Goal: Task Accomplishment & Management: Manage account settings

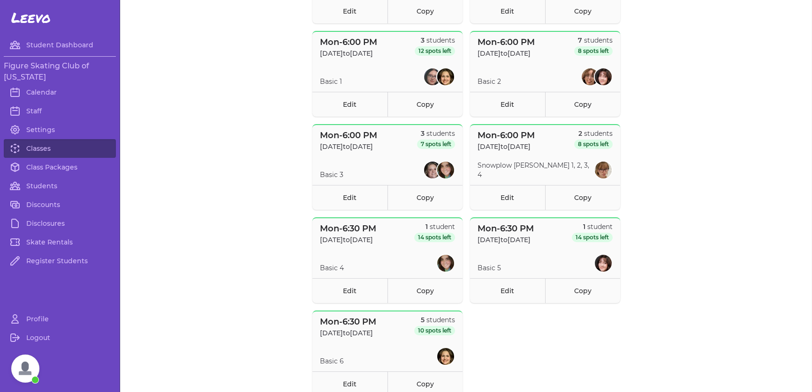
scroll to position [469, 0]
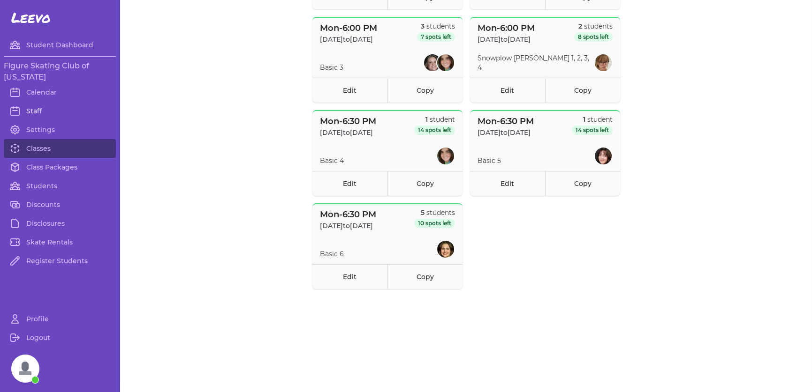
click at [34, 106] on link "Staff" at bounding box center [60, 111] width 112 height 19
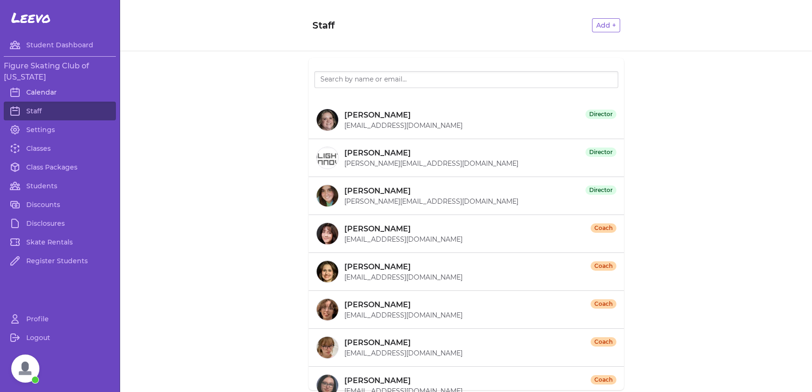
click at [39, 88] on link "Calendar" at bounding box center [60, 92] width 112 height 19
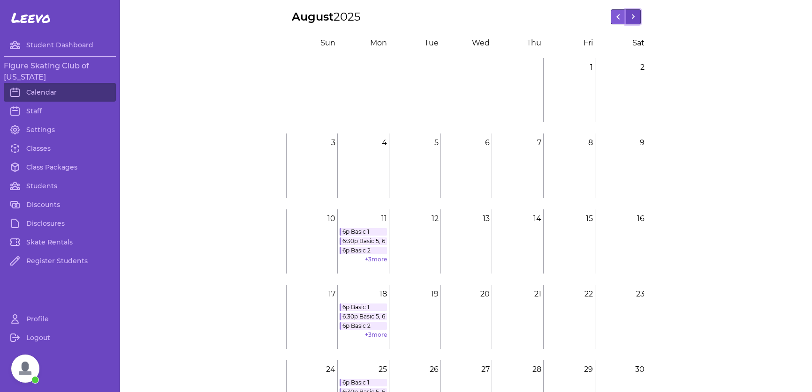
click at [626, 22] on button at bounding box center [632, 16] width 15 height 15
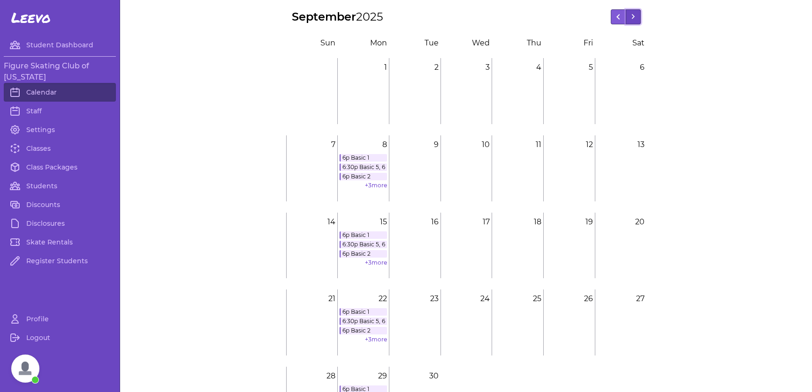
click at [626, 22] on button at bounding box center [632, 16] width 15 height 15
click at [635, 16] on button at bounding box center [632, 16] width 15 height 15
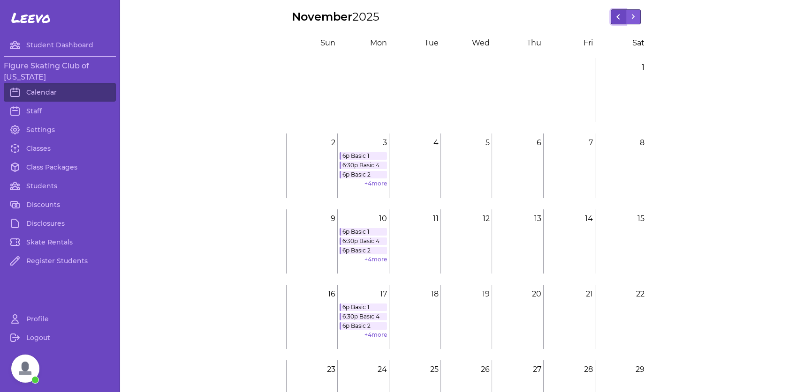
click at [610, 19] on button at bounding box center [617, 16] width 15 height 15
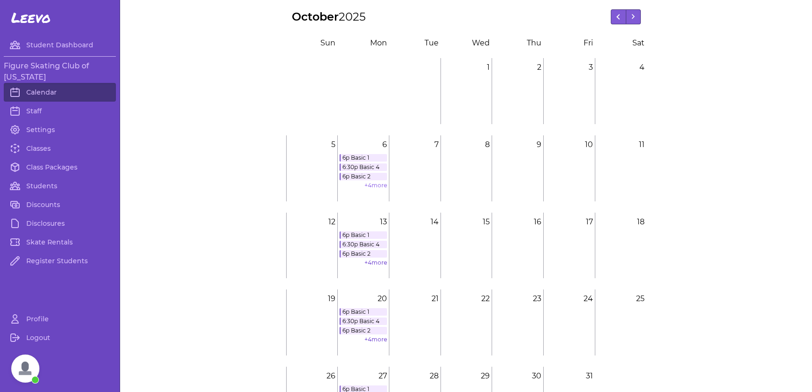
click at [375, 186] on link "+ 4 more" at bounding box center [375, 185] width 23 height 7
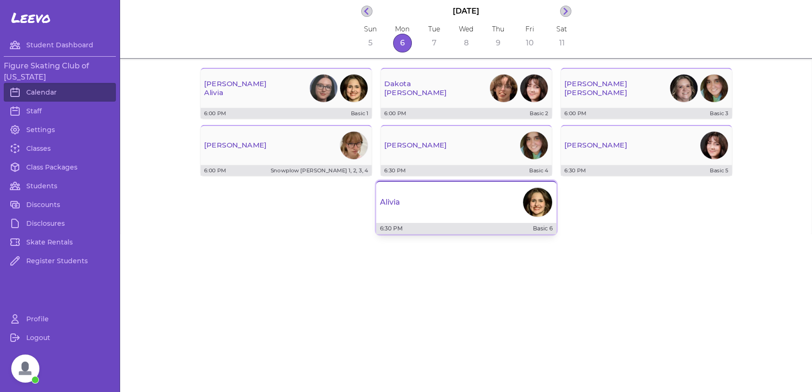
click at [482, 200] on div "Alivia" at bounding box center [466, 203] width 180 height 34
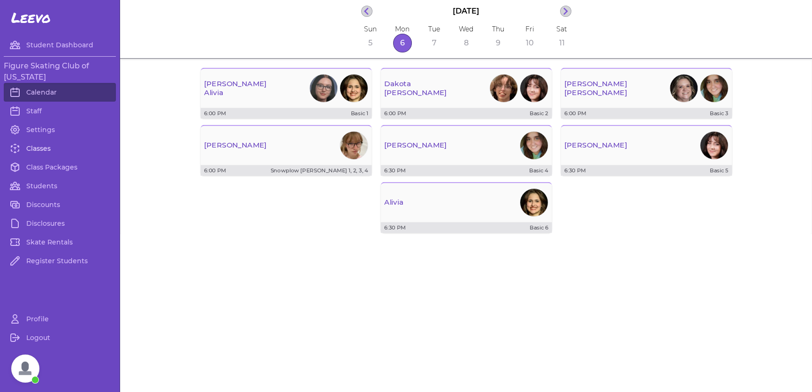
click at [49, 151] on link "Classes" at bounding box center [60, 148] width 112 height 19
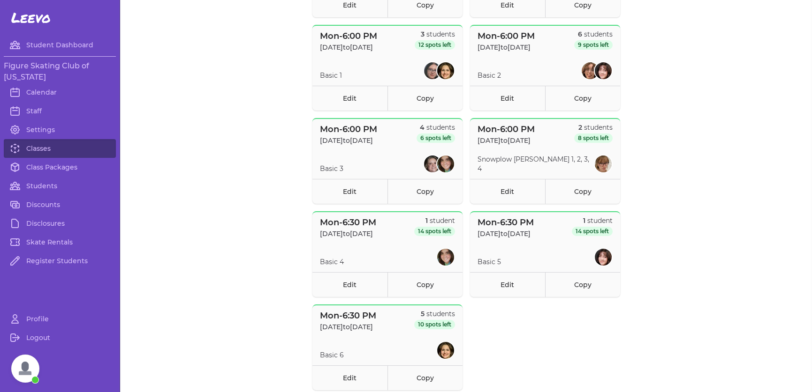
scroll to position [469, 0]
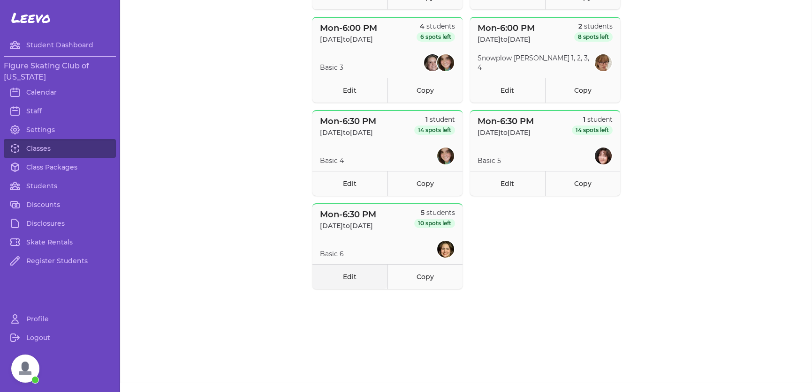
click at [343, 278] on link "Edit" at bounding box center [349, 276] width 75 height 25
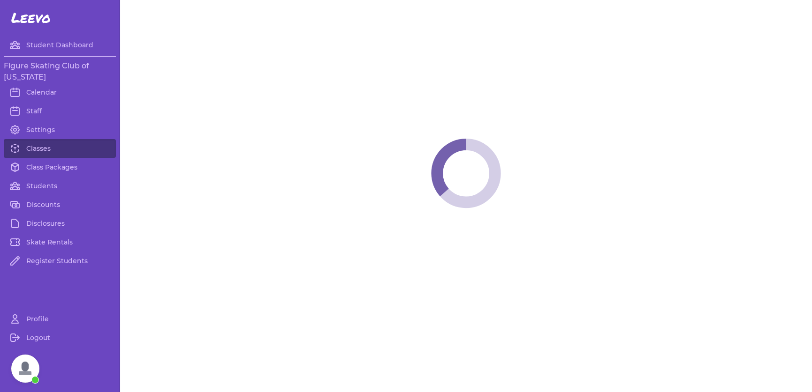
select select "1"
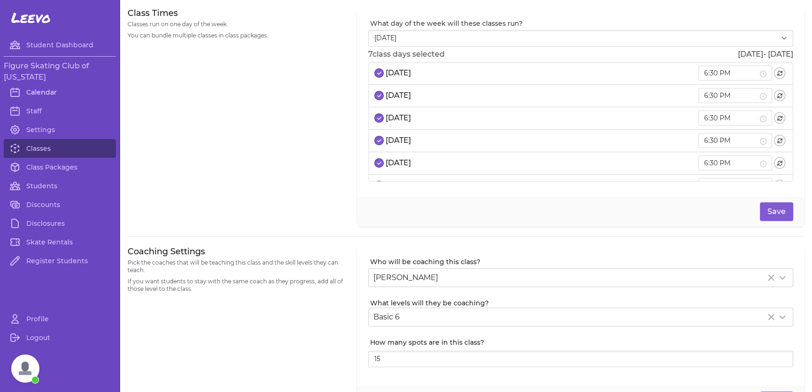
click at [33, 91] on link "Calendar" at bounding box center [60, 92] width 112 height 19
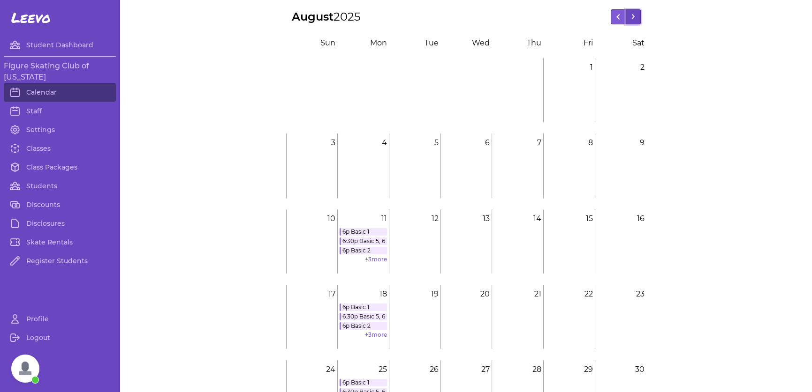
click at [631, 9] on button at bounding box center [632, 16] width 15 height 15
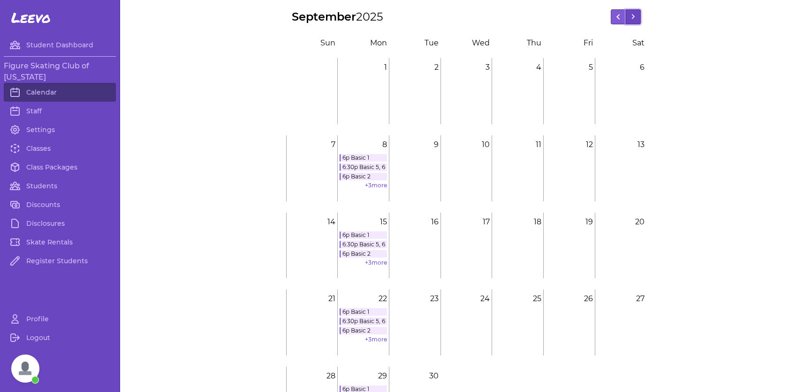
click at [630, 14] on button at bounding box center [632, 16] width 15 height 15
click at [369, 187] on link "+ 4 more" at bounding box center [375, 185] width 23 height 7
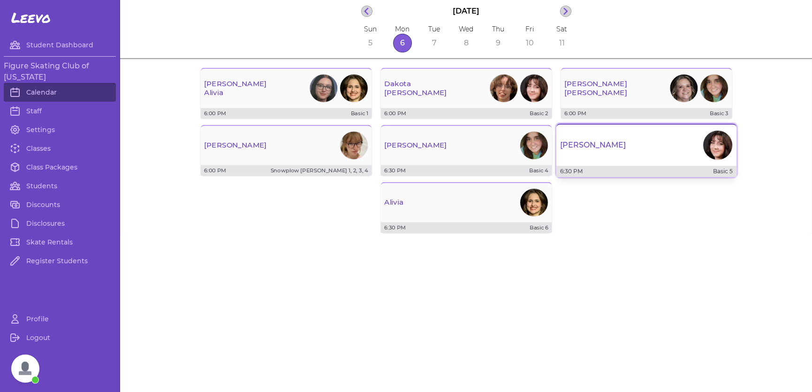
click at [656, 147] on div "[PERSON_NAME]" at bounding box center [646, 145] width 180 height 34
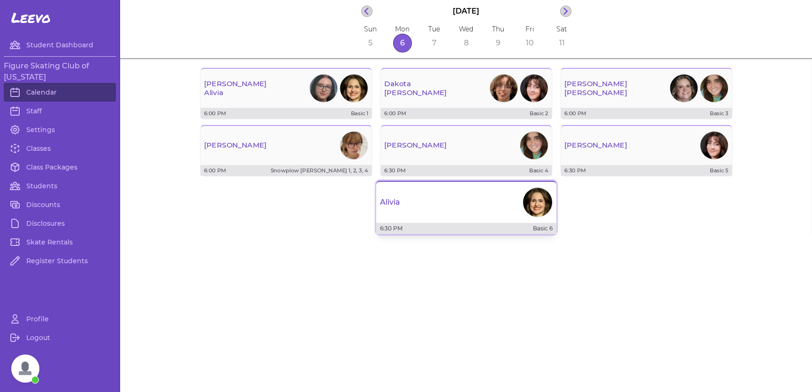
click at [446, 210] on div "Alivia" at bounding box center [466, 203] width 180 height 34
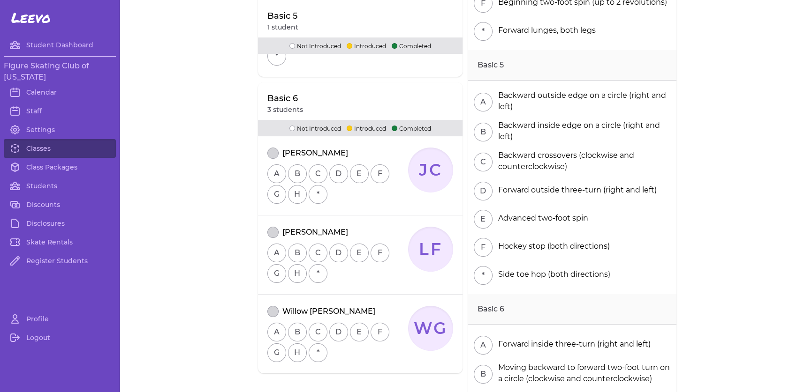
scroll to position [328, 0]
click at [37, 163] on link "Class Packages" at bounding box center [60, 167] width 112 height 19
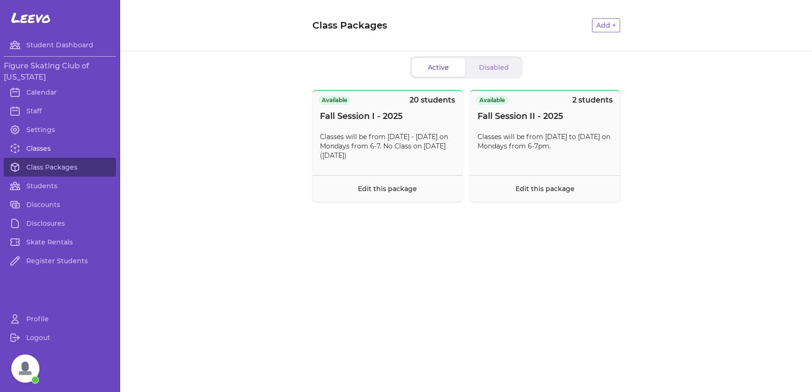
click at [48, 149] on link "Classes" at bounding box center [60, 148] width 112 height 19
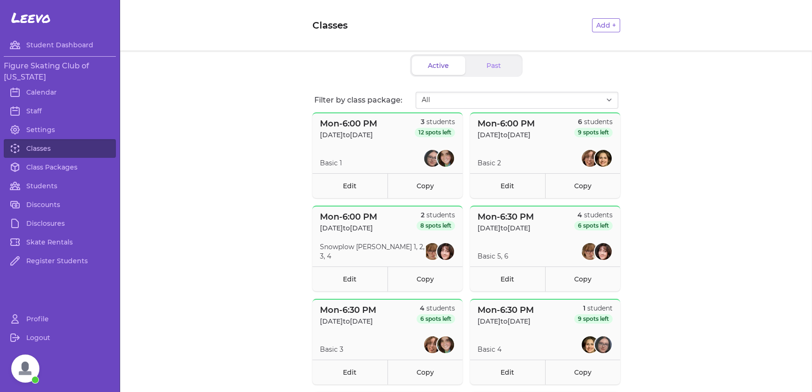
scroll to position [422, 0]
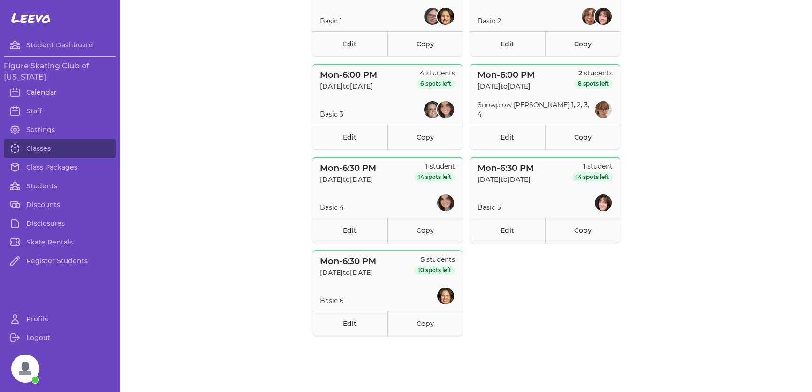
click at [37, 96] on link "Calendar" at bounding box center [60, 92] width 112 height 19
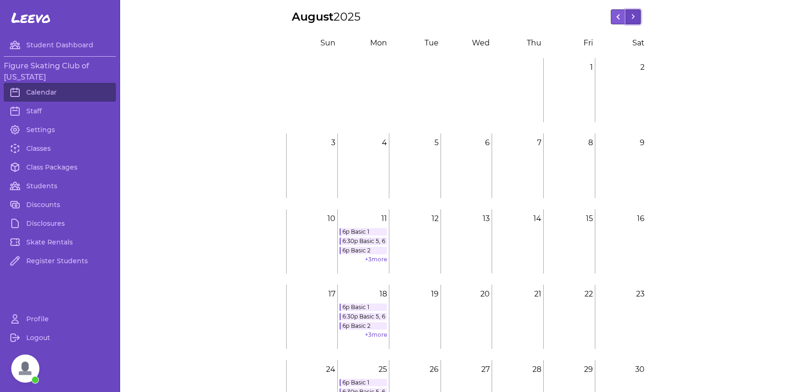
click at [633, 22] on button at bounding box center [632, 16] width 15 height 15
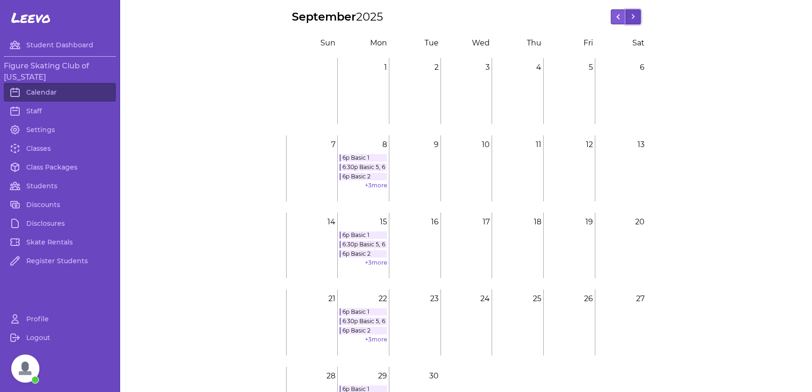
click at [633, 22] on button at bounding box center [632, 16] width 15 height 15
click at [370, 184] on link "+ 4 more" at bounding box center [375, 185] width 23 height 7
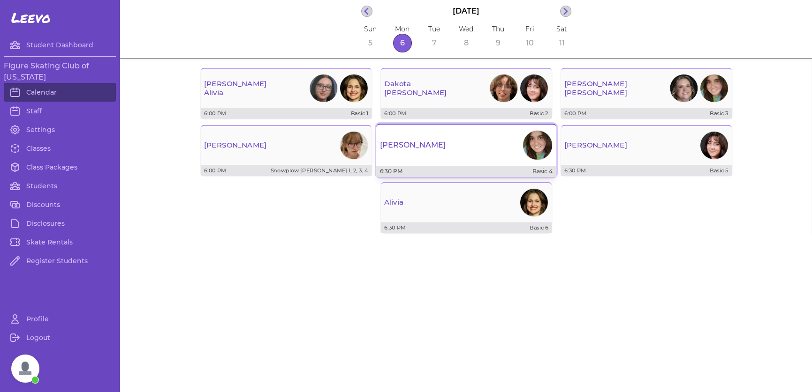
click at [439, 149] on div "[PERSON_NAME]" at bounding box center [466, 145] width 180 height 34
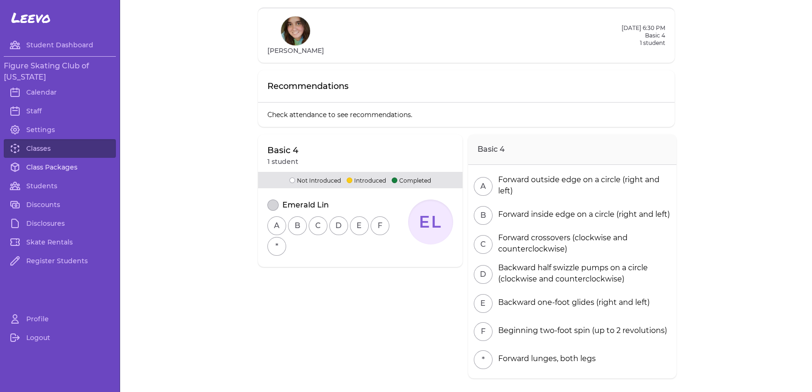
click at [31, 167] on link "Class Packages" at bounding box center [60, 167] width 112 height 19
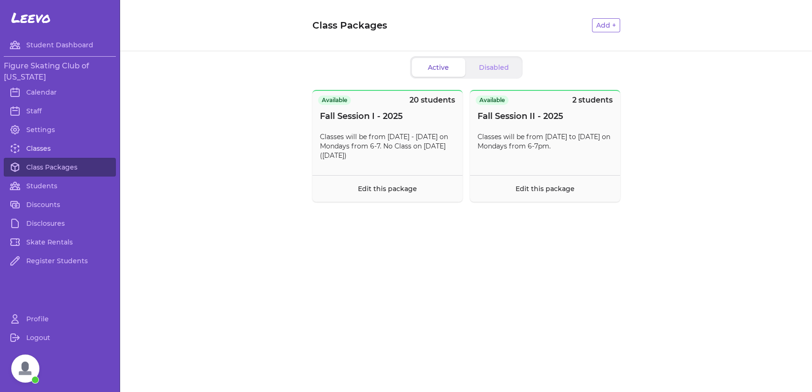
click at [36, 152] on link "Classes" at bounding box center [60, 148] width 112 height 19
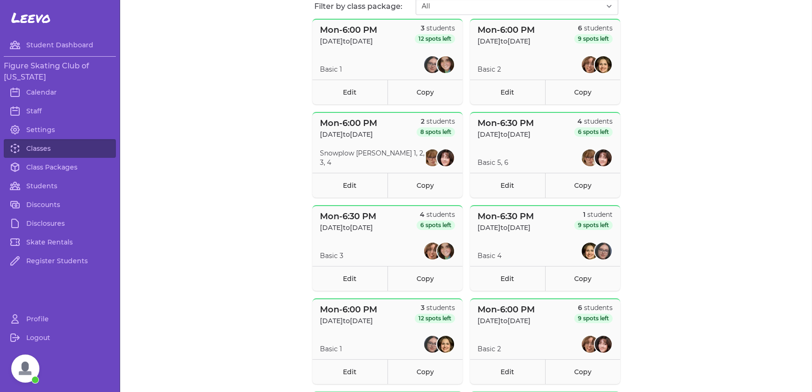
scroll to position [234, 0]
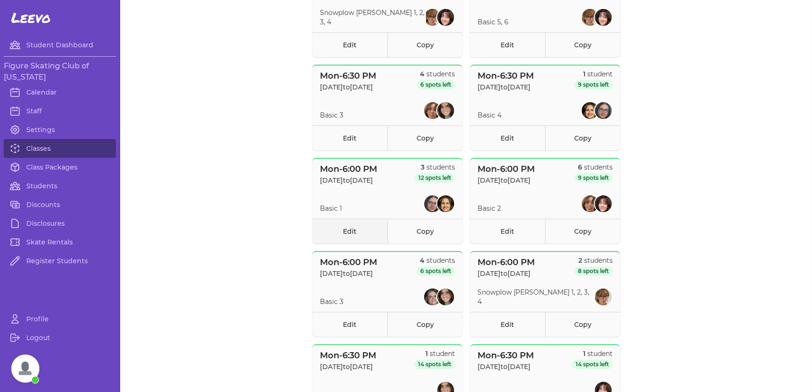
click at [339, 233] on link "Edit" at bounding box center [349, 231] width 75 height 25
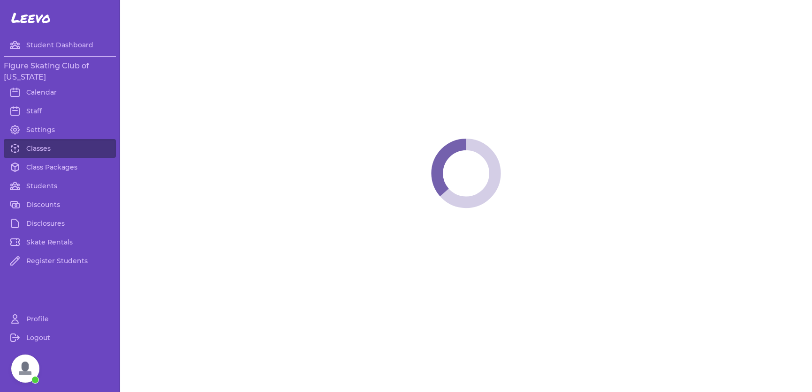
select select "1"
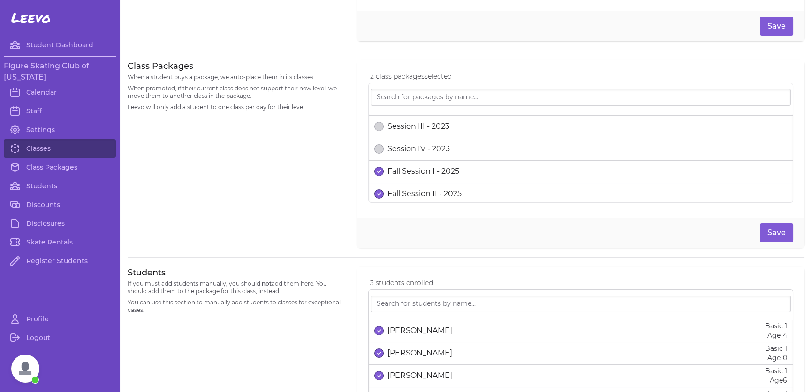
scroll to position [390, 0]
click at [379, 164] on button "select date" at bounding box center [378, 168] width 9 height 9
click at [763, 229] on button "Save" at bounding box center [776, 233] width 33 height 19
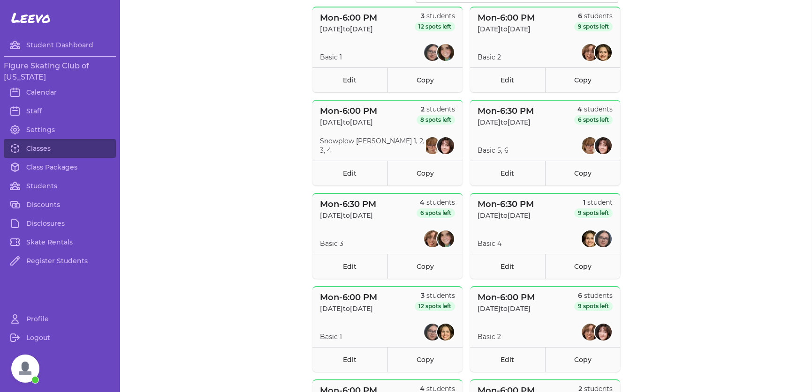
scroll to position [122, 0]
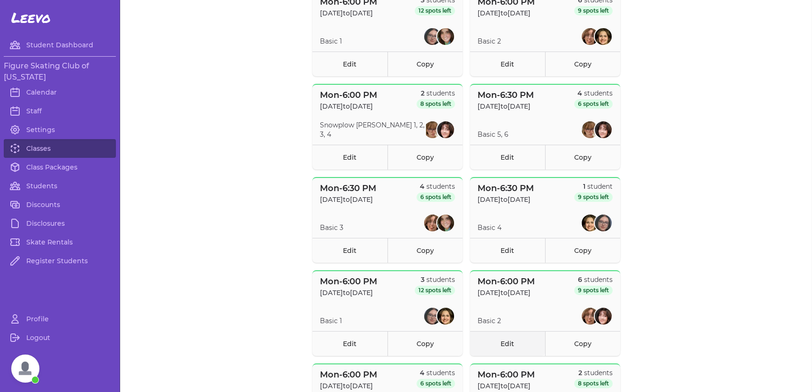
click at [512, 347] on link "Edit" at bounding box center [507, 344] width 75 height 25
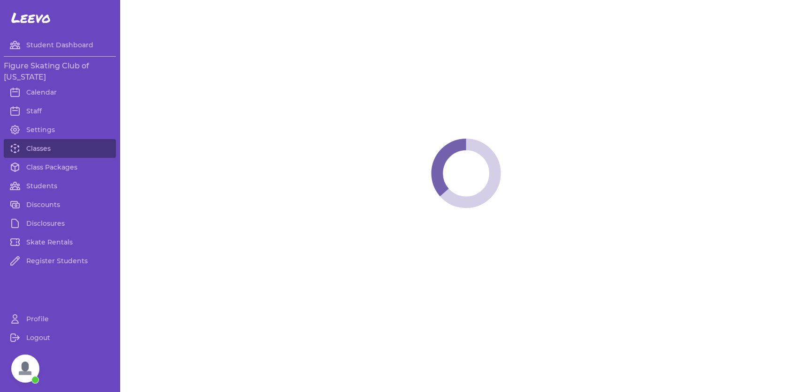
select select "1"
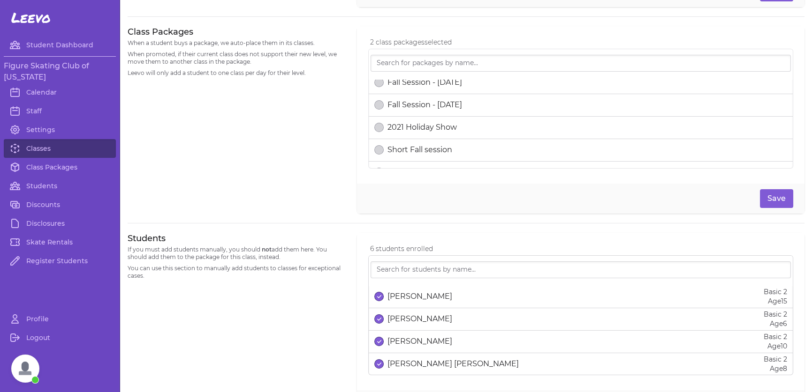
scroll to position [390, 0]
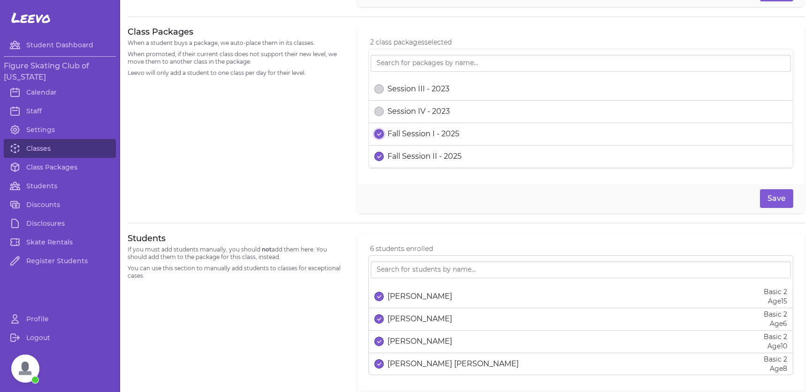
click at [378, 133] on line "select date" at bounding box center [379, 134] width 2 height 2
click at [770, 195] on button "Save" at bounding box center [776, 198] width 33 height 19
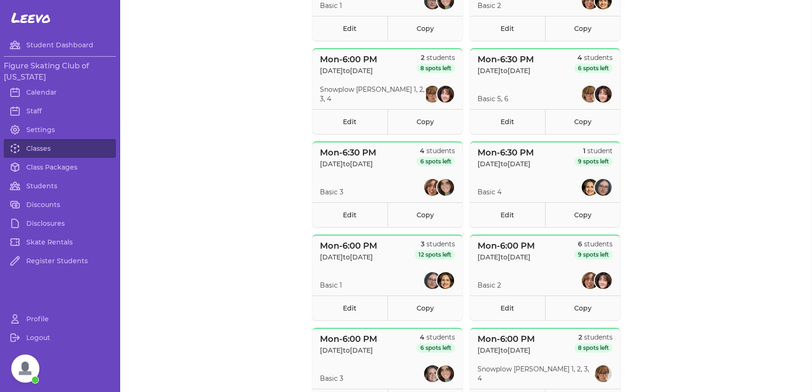
scroll to position [158, 0]
click at [507, 309] on link "Edit" at bounding box center [507, 308] width 75 height 25
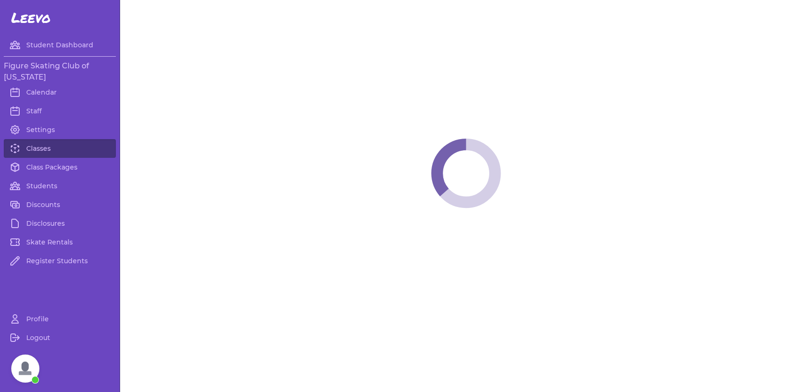
select select "1"
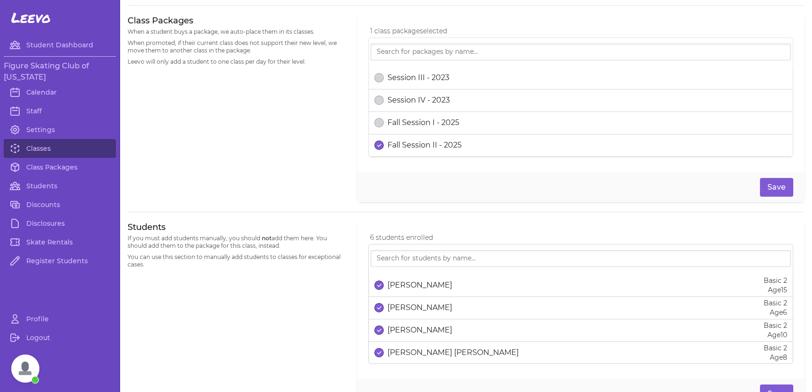
scroll to position [422, 0]
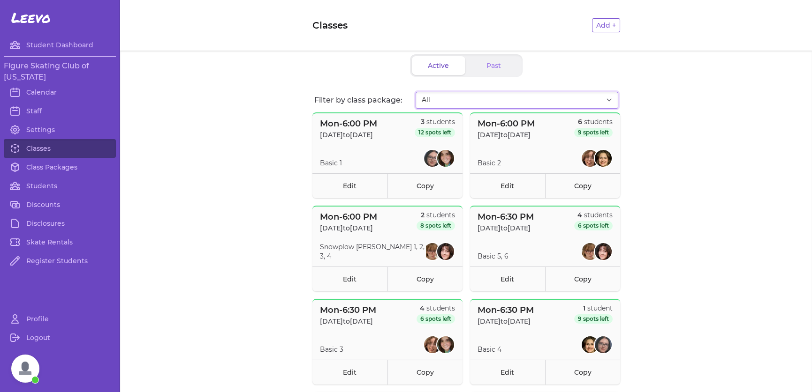
click at [469, 99] on select "All Fall Session I - 2025 Fall Session II - 2025" at bounding box center [516, 100] width 203 height 17
select select "2709"
click at [415, 92] on select "All Fall Session I - 2025 Fall Session II - 2025" at bounding box center [516, 100] width 203 height 17
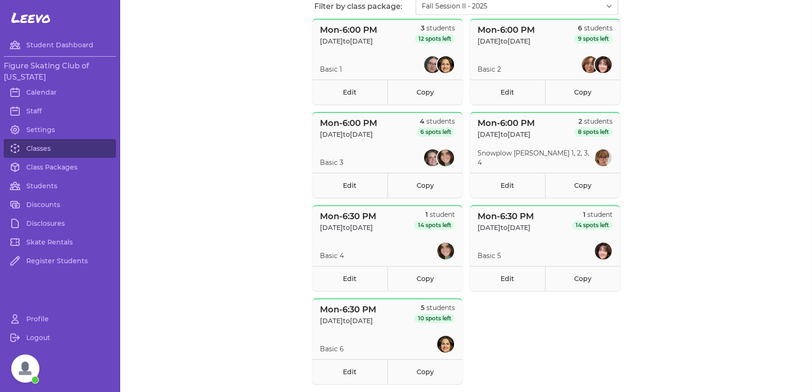
scroll to position [47, 0]
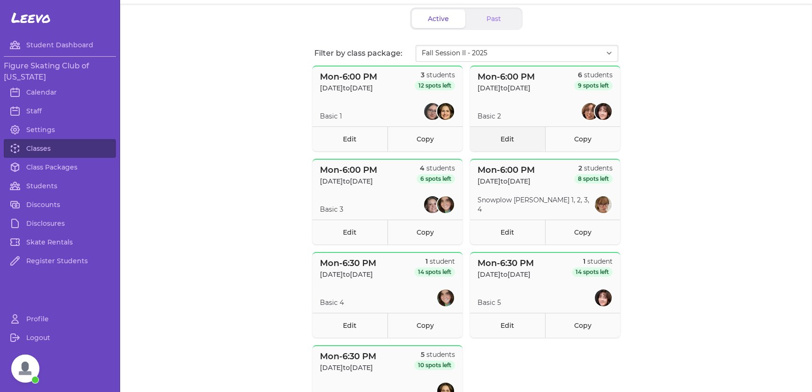
click at [508, 139] on link "Edit" at bounding box center [507, 139] width 75 height 25
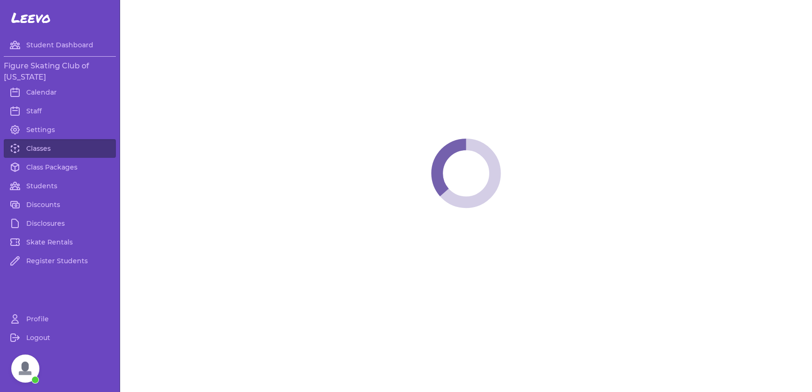
select select "1"
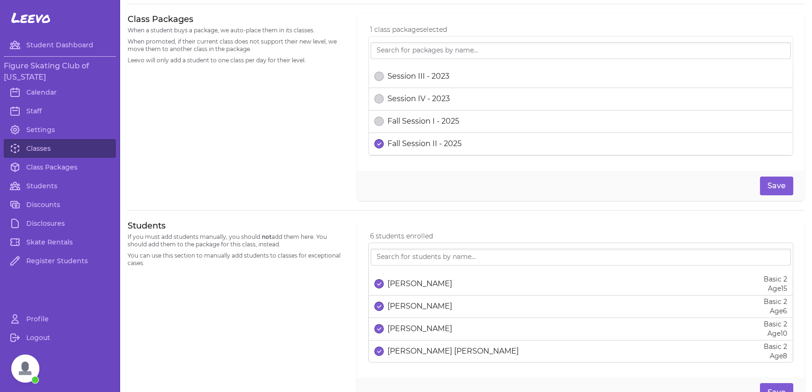
scroll to position [516, 0]
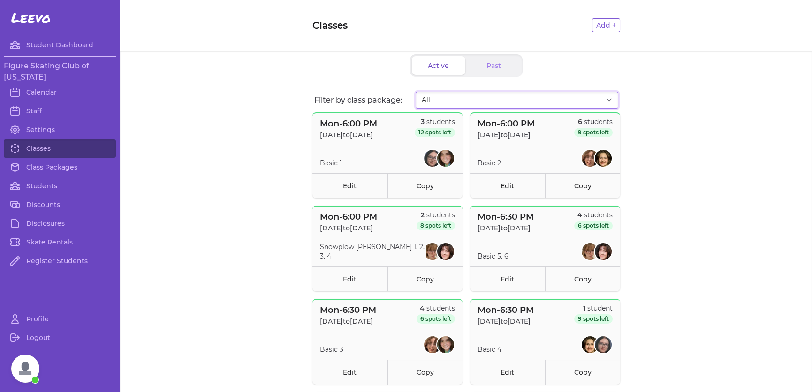
drag, startPoint x: 509, startPoint y: 96, endPoint x: 499, endPoint y: 102, distance: 11.4
click at [508, 96] on select "All Fall Session I - 2025 Fall Session II - 2025" at bounding box center [516, 100] width 203 height 17
select select "2709"
click at [415, 92] on select "All Fall Session I - 2025 Fall Session II - 2025" at bounding box center [516, 100] width 203 height 17
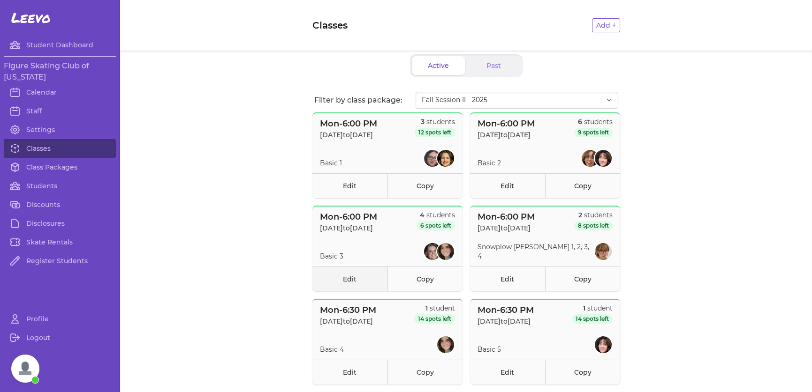
click at [337, 282] on link "Edit" at bounding box center [349, 279] width 75 height 25
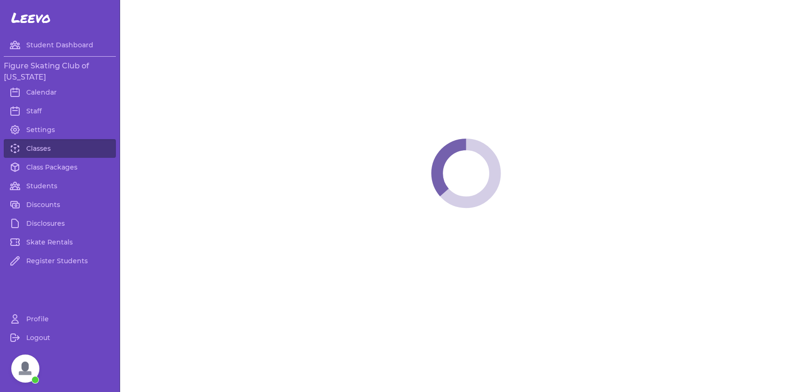
select select "1"
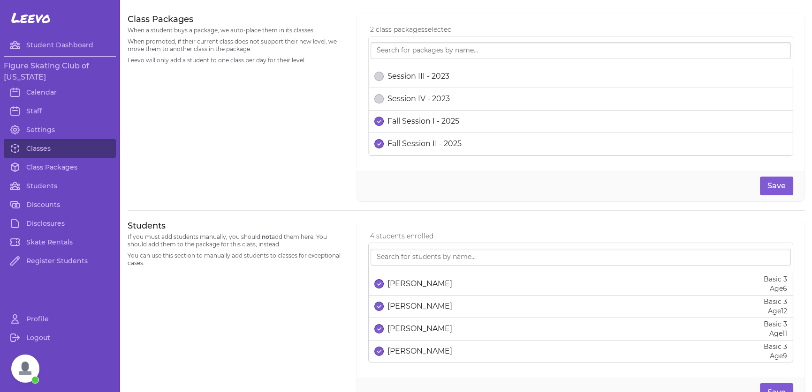
scroll to position [390, 0]
click at [414, 118] on p "Fall Session I - 2025" at bounding box center [423, 121] width 72 height 11
click at [770, 188] on button "Save" at bounding box center [776, 186] width 33 height 19
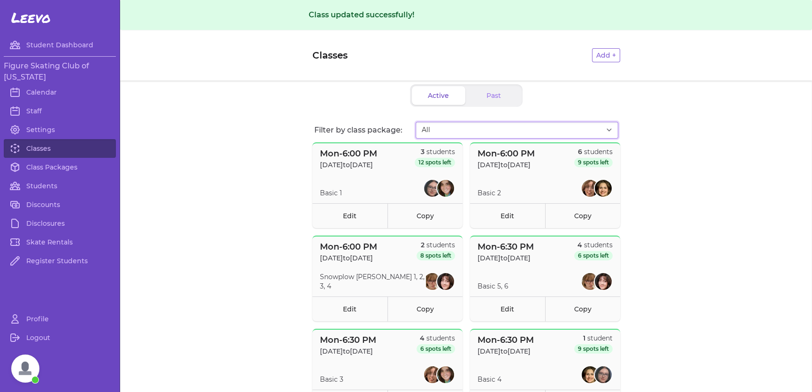
drag, startPoint x: 482, startPoint y: 131, endPoint x: 473, endPoint y: 137, distance: 11.4
click at [482, 131] on select "All Fall Session I - 2025 Fall Session II - 2025" at bounding box center [516, 130] width 203 height 17
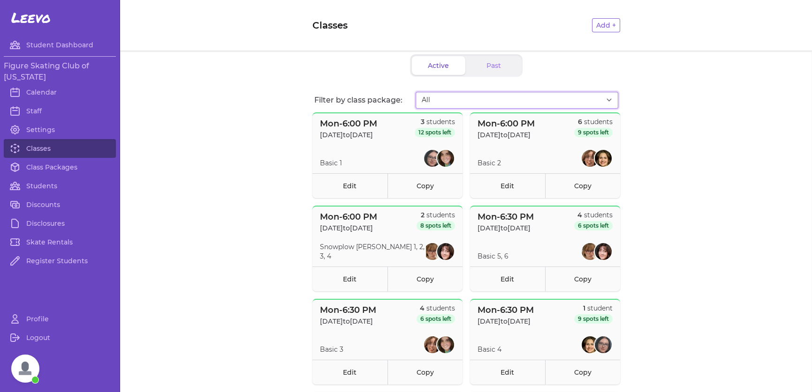
select select "2709"
click at [415, 92] on select "All Fall Session I - 2025 Fall Session II - 2025" at bounding box center [516, 100] width 203 height 17
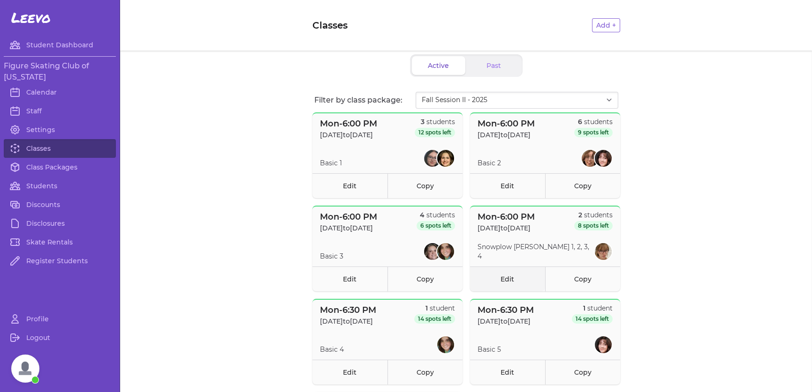
click at [509, 283] on link "Edit" at bounding box center [507, 279] width 75 height 25
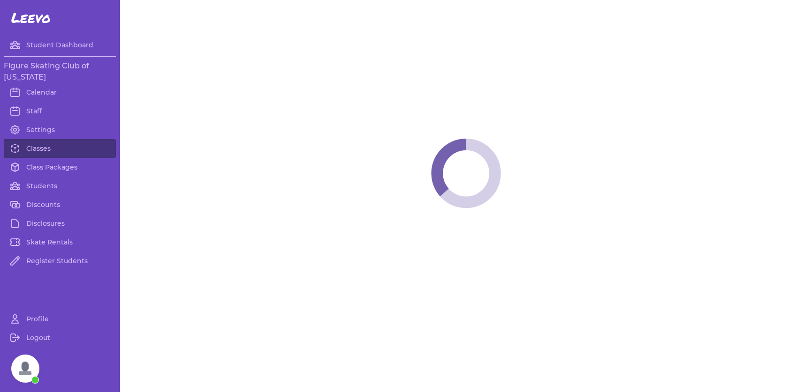
select select "1"
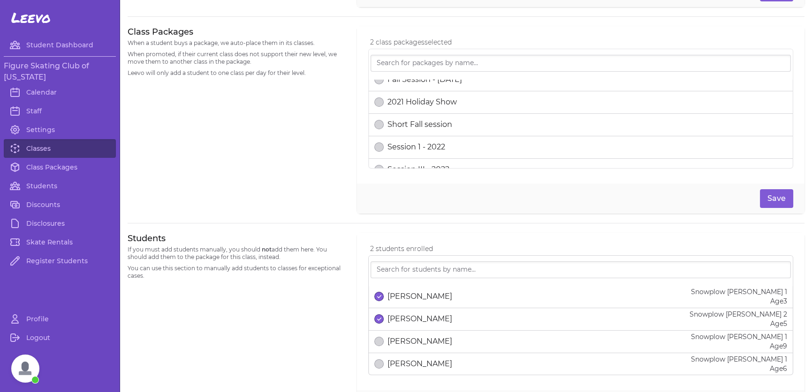
scroll to position [375, 0]
click at [422, 141] on p "Fall Session I - 2025" at bounding box center [423, 142] width 72 height 11
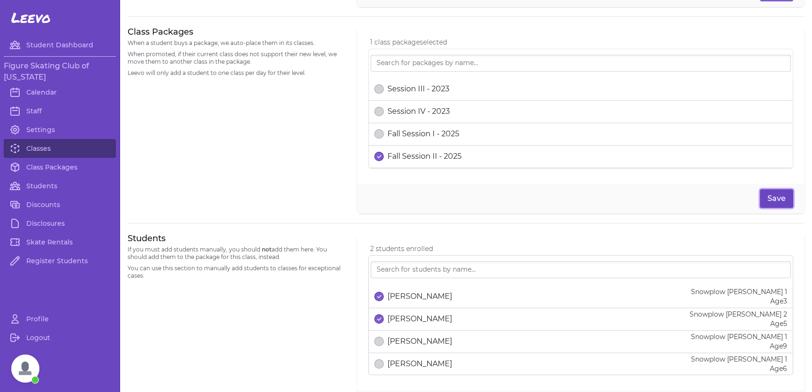
click at [770, 200] on button "Save" at bounding box center [776, 198] width 33 height 19
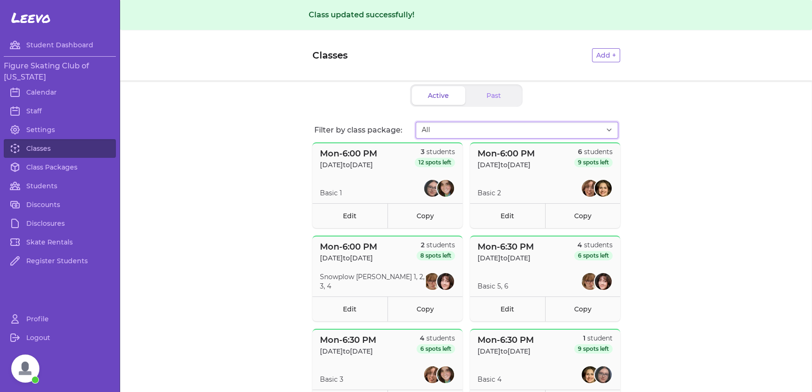
drag, startPoint x: 488, startPoint y: 130, endPoint x: 481, endPoint y: 137, distance: 10.0
click at [488, 130] on select "All Fall Session I - 2025 Fall Session II - 2025" at bounding box center [516, 130] width 203 height 17
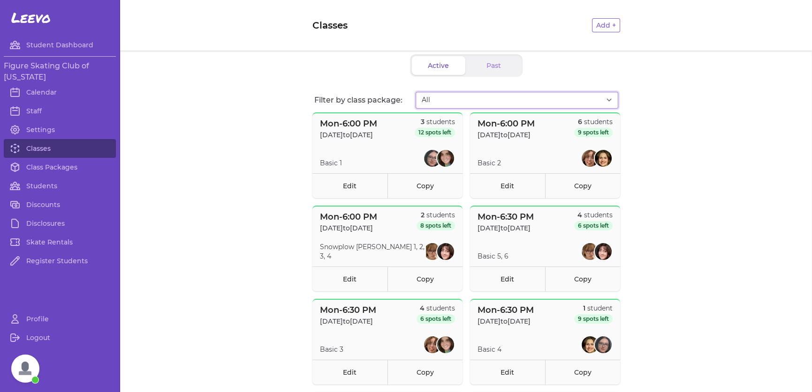
select select "2709"
click at [415, 92] on select "All Fall Session I - 2025 Fall Session II - 2025" at bounding box center [516, 100] width 203 height 17
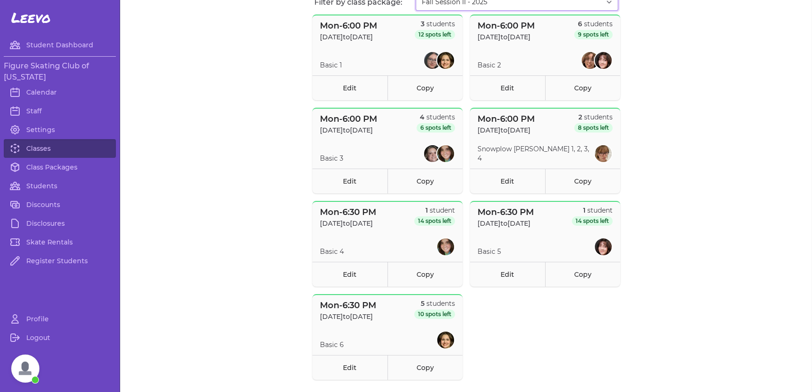
scroll to position [75, 0]
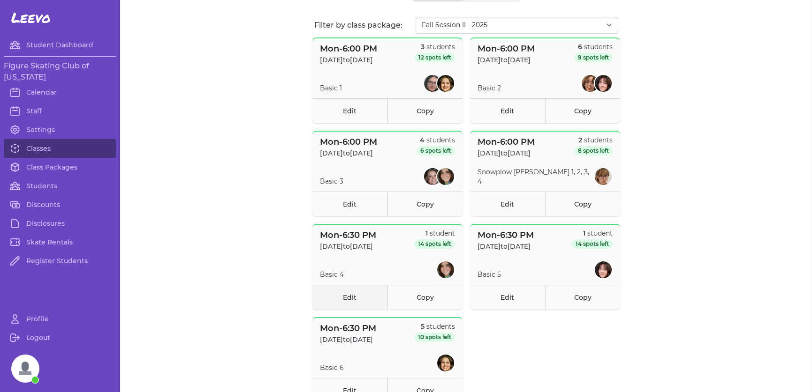
click at [349, 298] on link "Edit" at bounding box center [349, 297] width 75 height 25
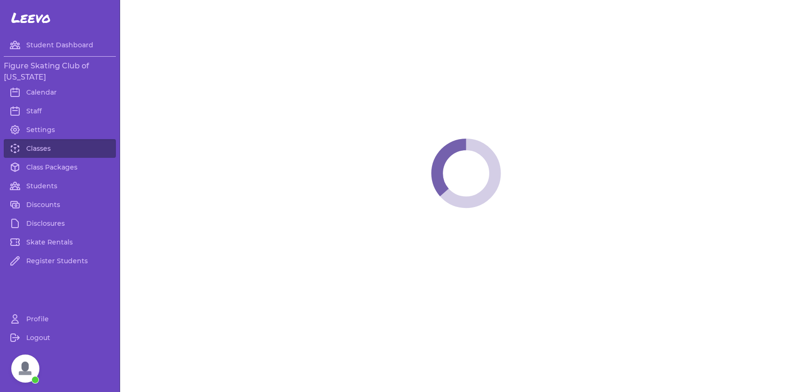
select select "1"
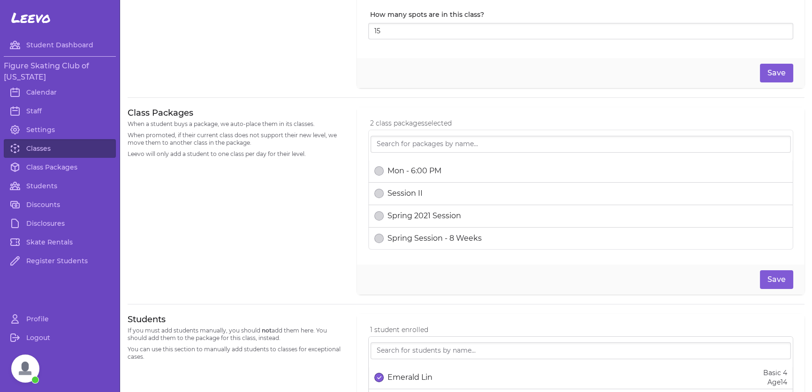
scroll to position [390, 0]
click at [435, 210] on p "Fall Session I - 2025" at bounding box center [423, 215] width 72 height 11
click at [767, 277] on button "Save" at bounding box center [776, 280] width 33 height 19
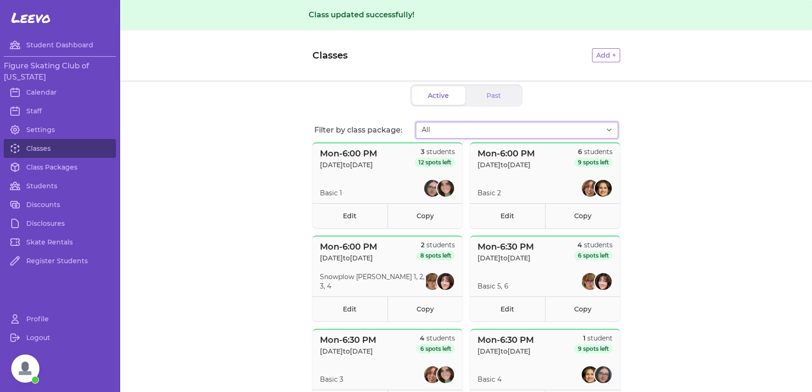
click at [486, 136] on select "All Fall Session I - 2025 Fall Session II - 2025" at bounding box center [516, 130] width 203 height 17
select select "2709"
click at [415, 122] on select "All Fall Session I - 2025 Fall Session II - 2025" at bounding box center [516, 130] width 203 height 17
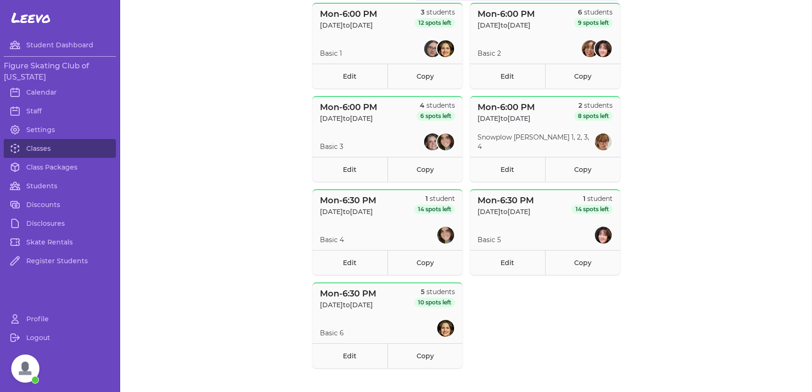
scroll to position [141, 0]
click at [496, 261] on link "Edit" at bounding box center [507, 261] width 75 height 25
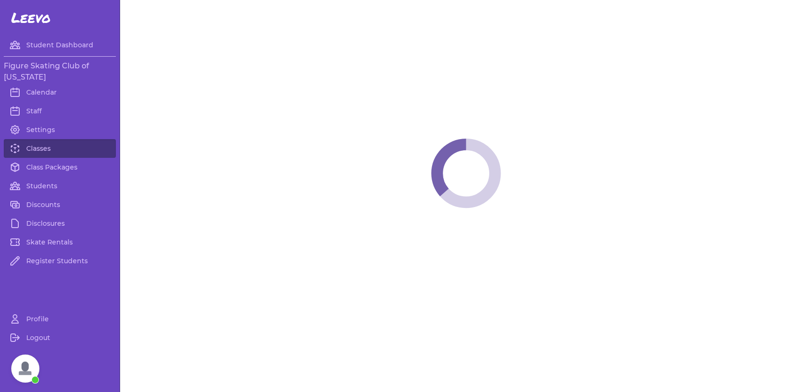
select select "1"
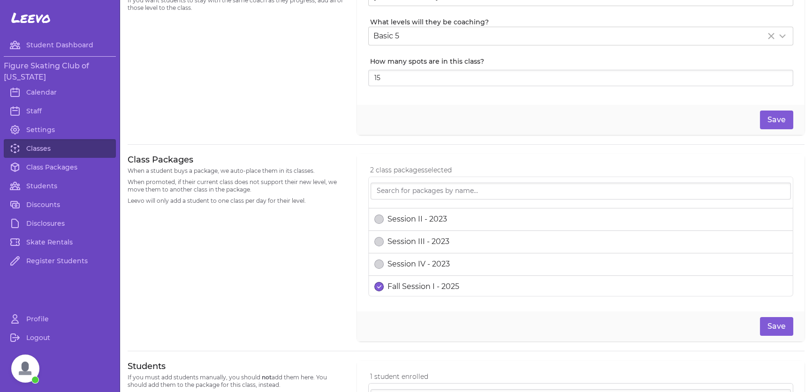
scroll to position [390, 0]
click at [434, 256] on p "Fall Session I - 2025" at bounding box center [423, 261] width 72 height 11
click at [771, 320] on button "Save" at bounding box center [776, 326] width 33 height 19
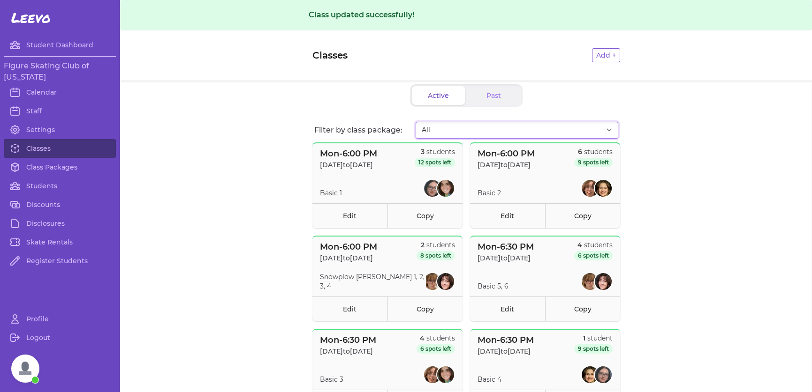
drag, startPoint x: 497, startPoint y: 130, endPoint x: 492, endPoint y: 137, distance: 9.4
click at [497, 130] on select "All Fall Session I - 2025 Fall Session II - 2025" at bounding box center [516, 130] width 203 height 17
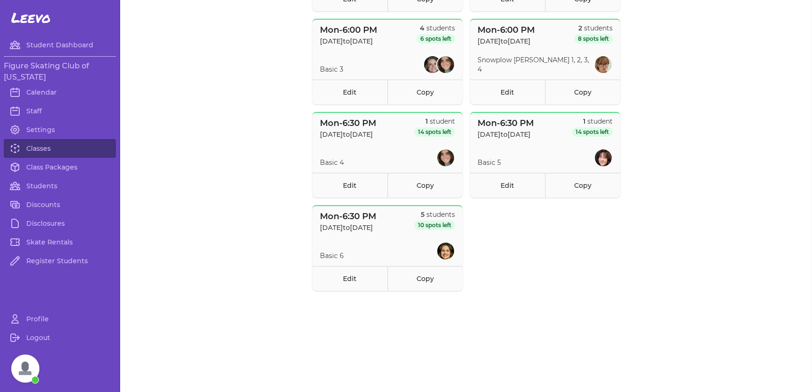
scroll to position [469, 0]
click at [355, 279] on link "Edit" at bounding box center [349, 276] width 75 height 25
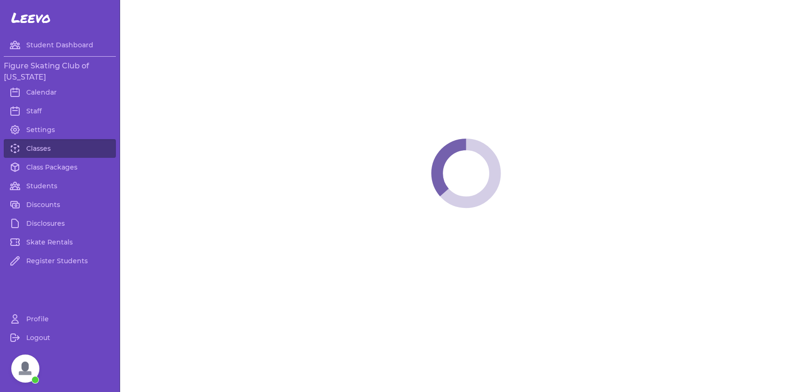
select select "1"
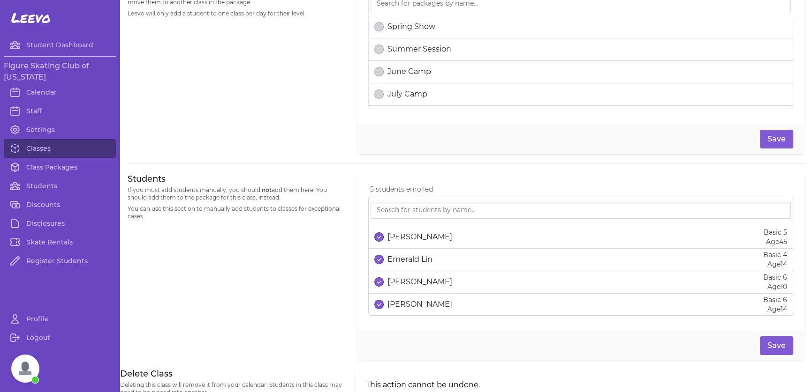
scroll to position [390, 0]
click at [422, 75] on li "Fall Session I - 2025" at bounding box center [581, 75] width 424 height 23
click at [413, 69] on p "Fall Session I - 2025" at bounding box center [423, 74] width 72 height 11
click at [778, 137] on button "Save" at bounding box center [776, 139] width 33 height 19
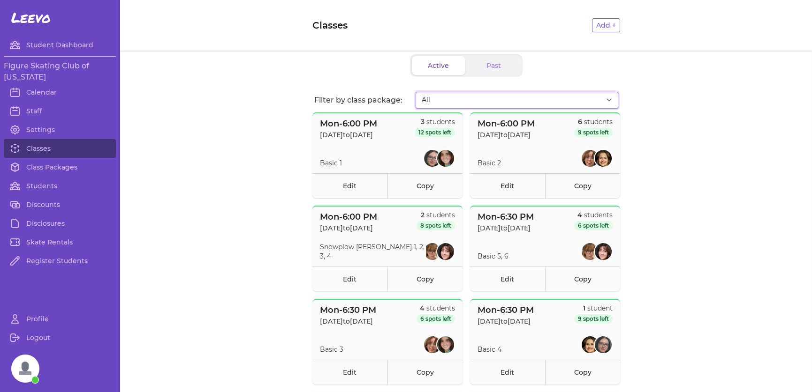
drag, startPoint x: 490, startPoint y: 101, endPoint x: 481, endPoint y: 106, distance: 10.7
click at [490, 101] on select "All Fall Session I - 2025 Fall Session II - 2025" at bounding box center [516, 100] width 203 height 17
select select "2709"
click at [415, 92] on select "All Fall Session I - 2025 Fall Session II - 2025" at bounding box center [516, 100] width 203 height 17
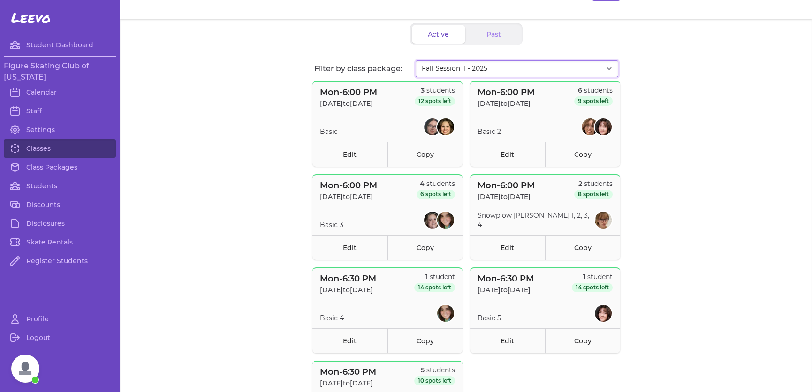
scroll to position [28, 0]
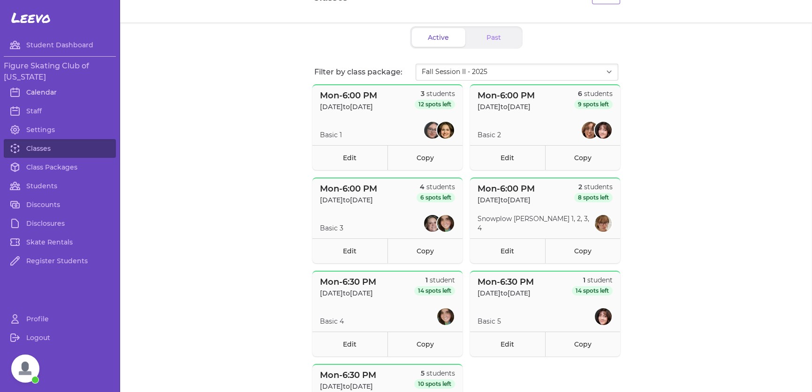
click at [60, 90] on link "Calendar" at bounding box center [60, 92] width 112 height 19
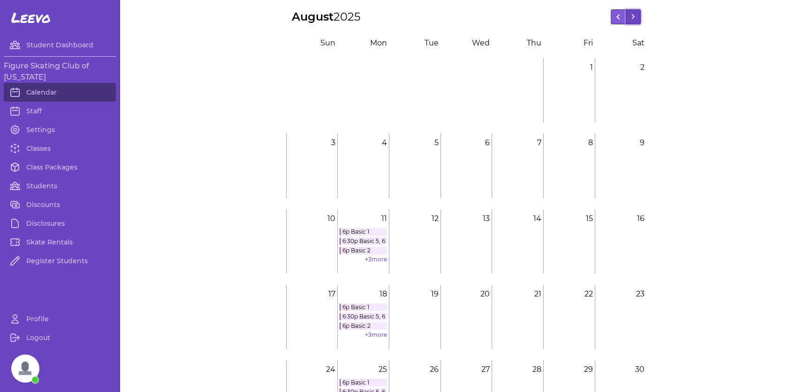
click at [631, 15] on button at bounding box center [632, 16] width 15 height 15
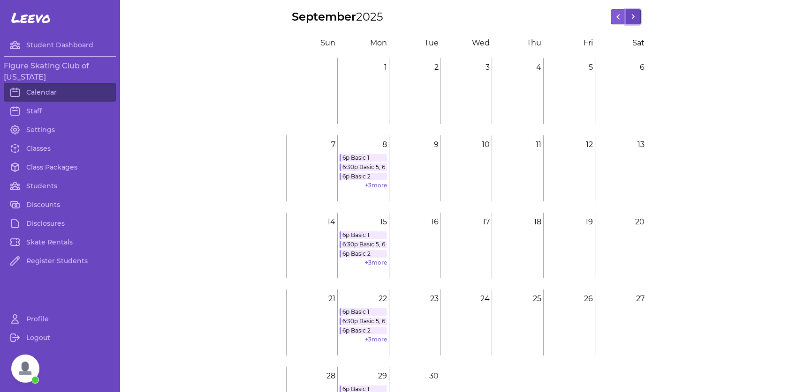
click at [631, 15] on button at bounding box center [632, 16] width 15 height 15
click at [355, 161] on link "6p Basic 1" at bounding box center [362, 158] width 47 height 8
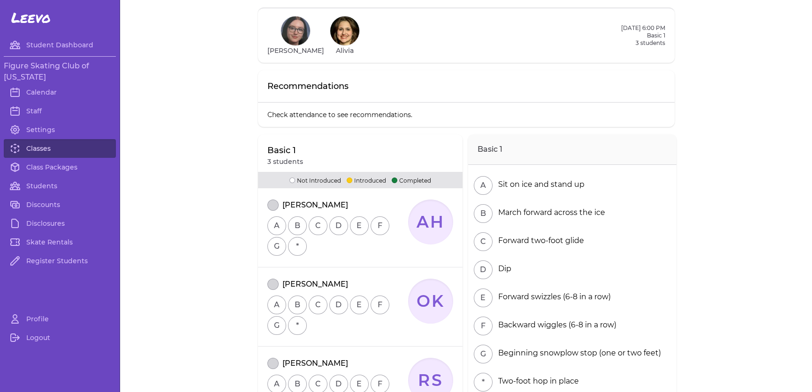
click at [35, 145] on link "Classes" at bounding box center [60, 148] width 112 height 19
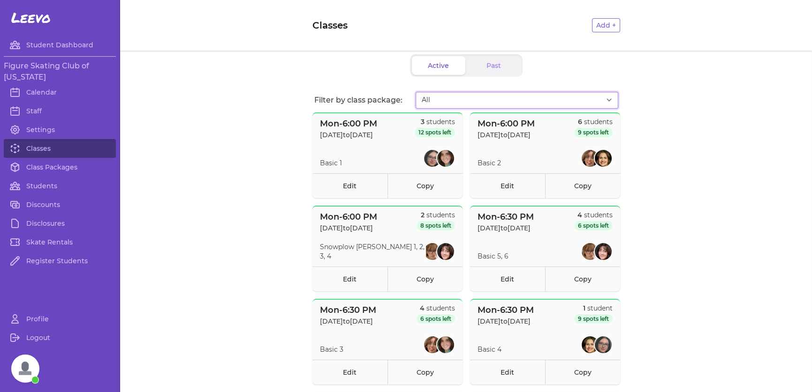
click at [492, 95] on select "All Fall Session I - 2025 Fall Session II - 2025" at bounding box center [516, 100] width 203 height 17
select select "2709"
click at [415, 92] on select "All Fall Session I - 2025 Fall Session II - 2025" at bounding box center [516, 100] width 203 height 17
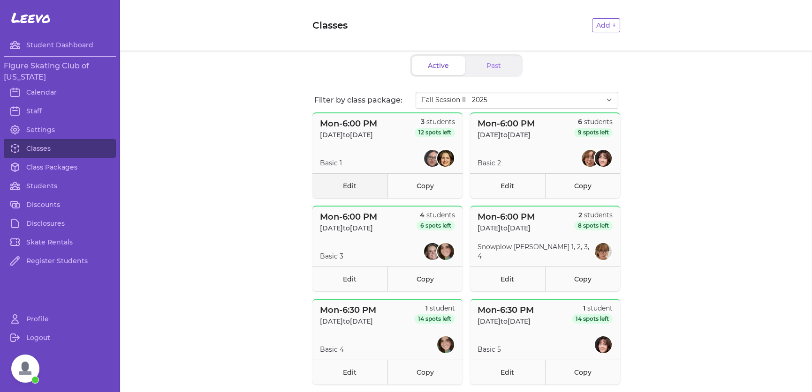
click at [347, 182] on link "Edit" at bounding box center [349, 185] width 75 height 25
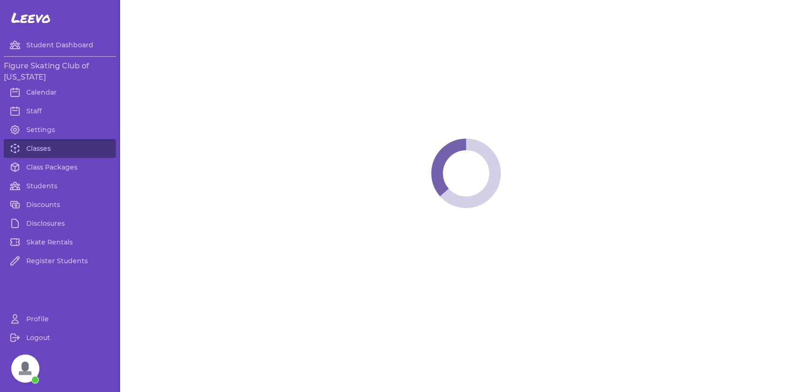
select select "1"
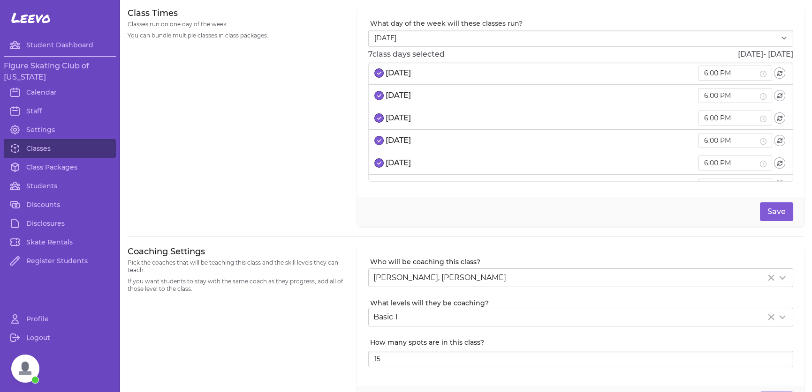
scroll to position [516, 0]
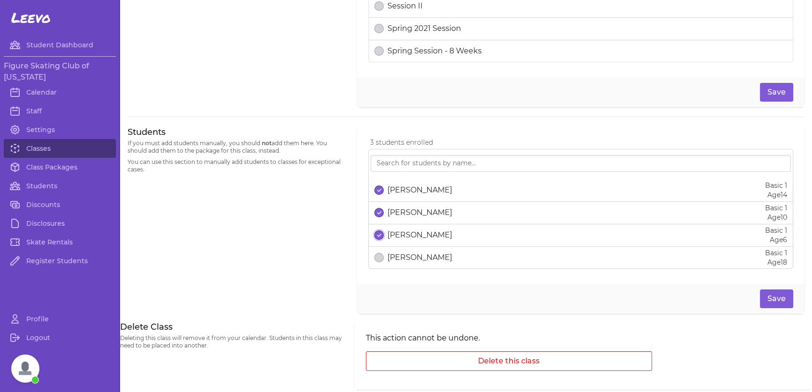
drag, startPoint x: 376, startPoint y: 234, endPoint x: 379, endPoint y: 221, distance: 13.5
click at [377, 234] on icon "select date" at bounding box center [379, 236] width 4 height 4
click at [377, 212] on icon "select date" at bounding box center [379, 213] width 4 height 4
click at [377, 190] on icon "select date" at bounding box center [379, 190] width 4 height 4
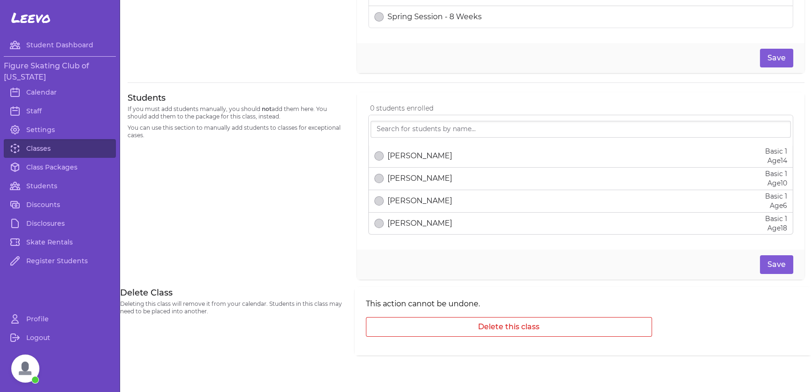
scroll to position [7, 0]
click at [778, 261] on button "Save" at bounding box center [776, 265] width 33 height 19
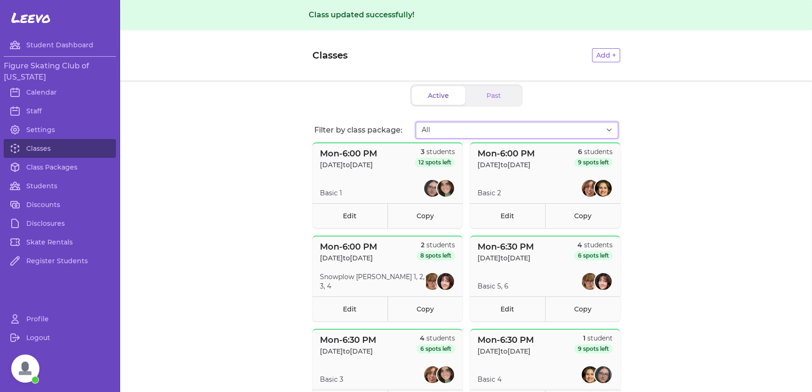
click at [499, 132] on select "All Fall Session I - 2025 Fall Session II - 2025" at bounding box center [516, 130] width 203 height 17
select select "2709"
click at [415, 122] on select "All Fall Session I - 2025 Fall Session II - 2025" at bounding box center [516, 130] width 203 height 17
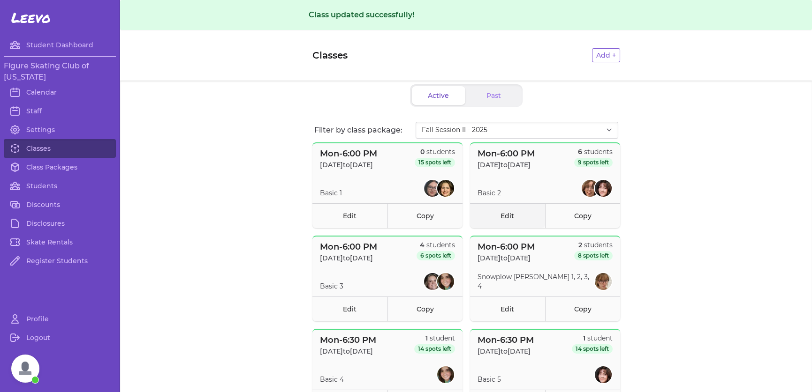
click at [508, 214] on link "Edit" at bounding box center [507, 215] width 75 height 25
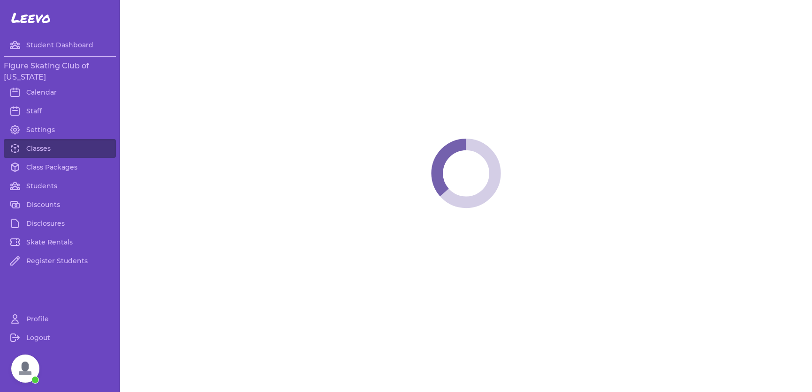
select select "1"
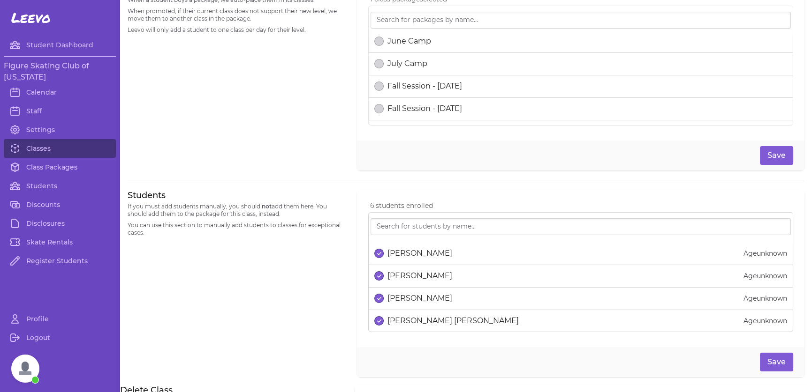
scroll to position [469, 0]
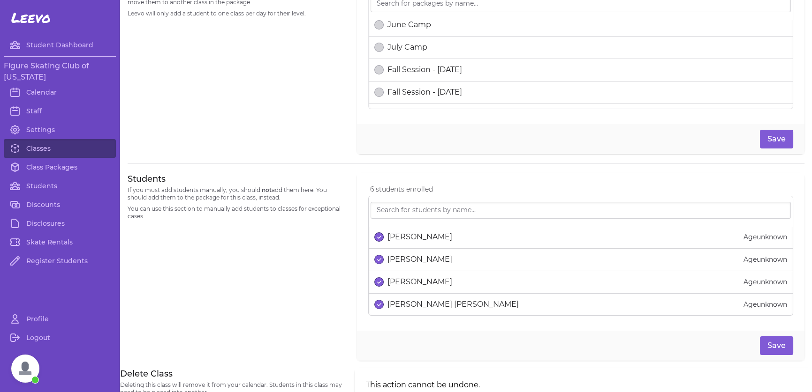
drag, startPoint x: 381, startPoint y: 240, endPoint x: 379, endPoint y: 245, distance: 5.3
click at [380, 240] on div "[PERSON_NAME]" at bounding box center [413, 237] width 78 height 11
click at [376, 256] on button "select date" at bounding box center [378, 259] width 9 height 9
click at [382, 284] on div "[PERSON_NAME]" at bounding box center [413, 282] width 78 height 11
click at [381, 301] on div "[PERSON_NAME] [PERSON_NAME]" at bounding box center [446, 304] width 144 height 11
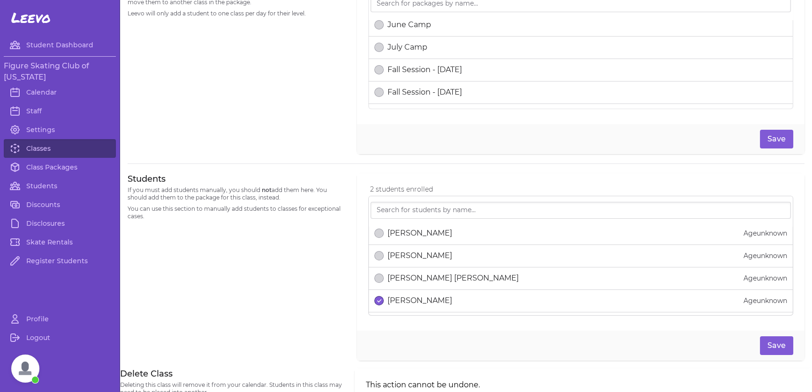
scroll to position [52, 0]
click at [402, 280] on li "[PERSON_NAME] Age unknown" at bounding box center [581, 282] width 424 height 23
click at [399, 277] on p "[PERSON_NAME]" at bounding box center [419, 281] width 65 height 11
click at [383, 298] on div "[PERSON_NAME]" at bounding box center [413, 303] width 78 height 11
click at [769, 348] on button "Save" at bounding box center [776, 346] width 33 height 19
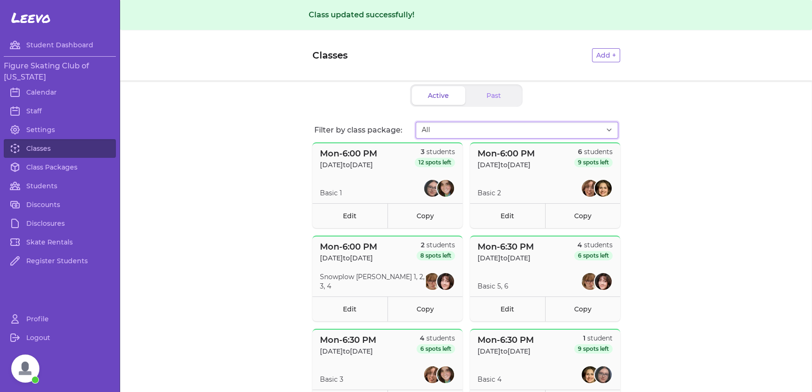
click at [445, 128] on select "All Fall Session I - 2025 Fall Session II - 2025" at bounding box center [516, 130] width 203 height 17
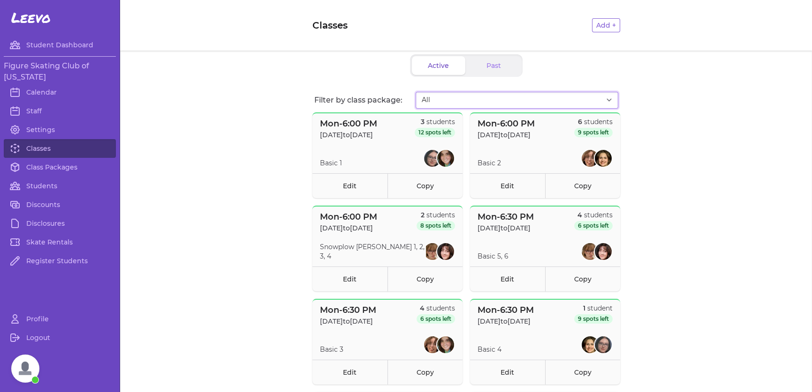
select select "2709"
click at [415, 92] on select "All Fall Session I - 2025 Fall Session II - 2025" at bounding box center [516, 100] width 203 height 17
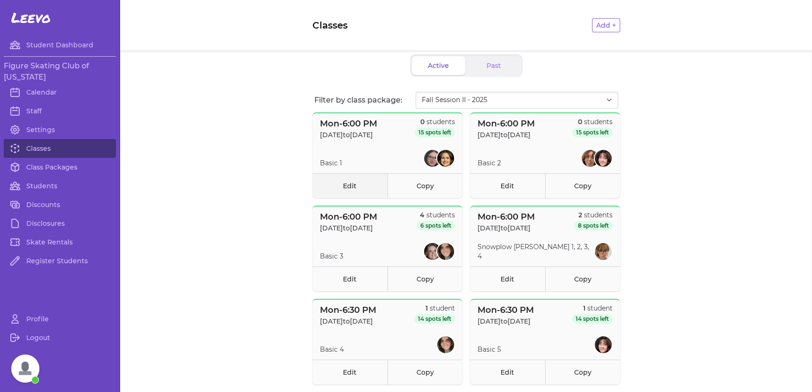
click at [342, 188] on link "Edit" at bounding box center [349, 185] width 75 height 25
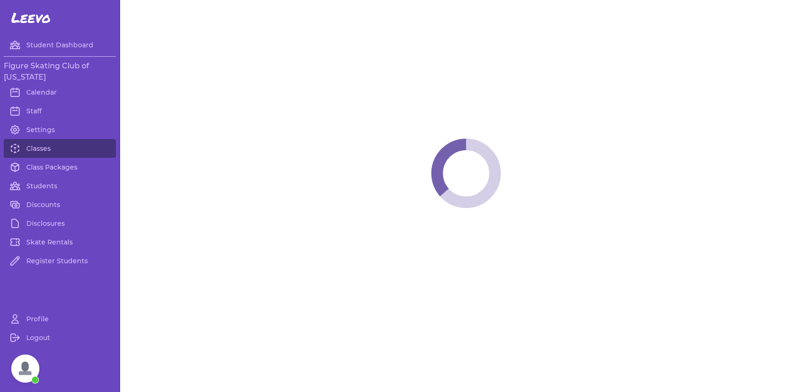
select select "1"
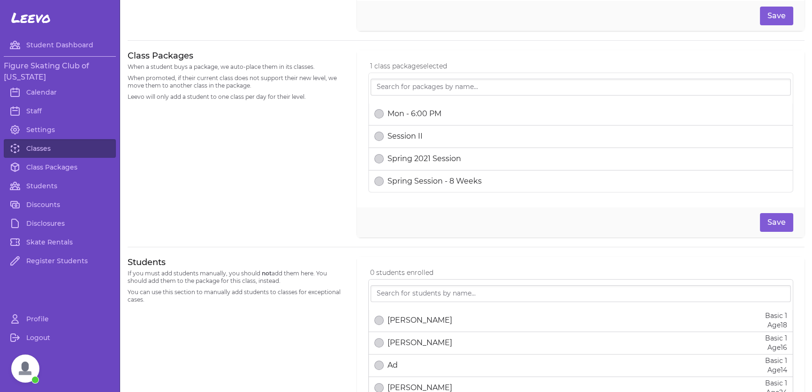
scroll to position [422, 0]
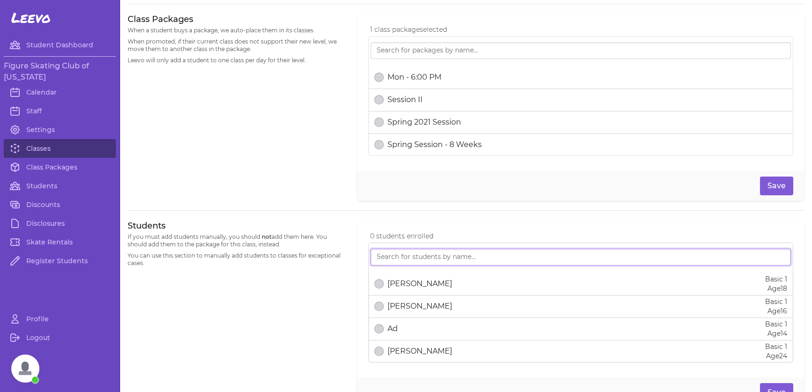
click at [397, 259] on input "search" at bounding box center [580, 257] width 420 height 17
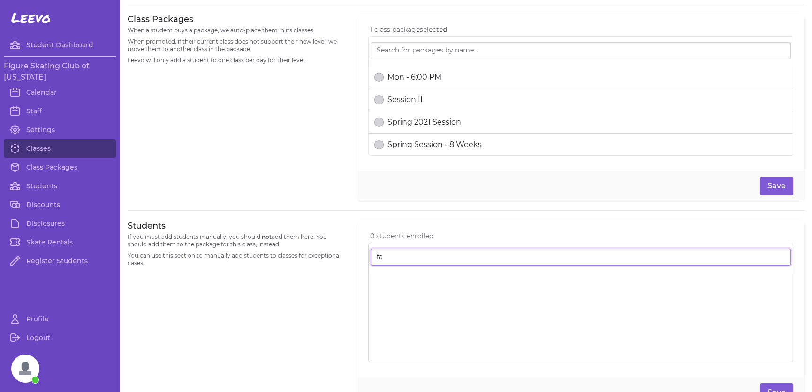
type input "f"
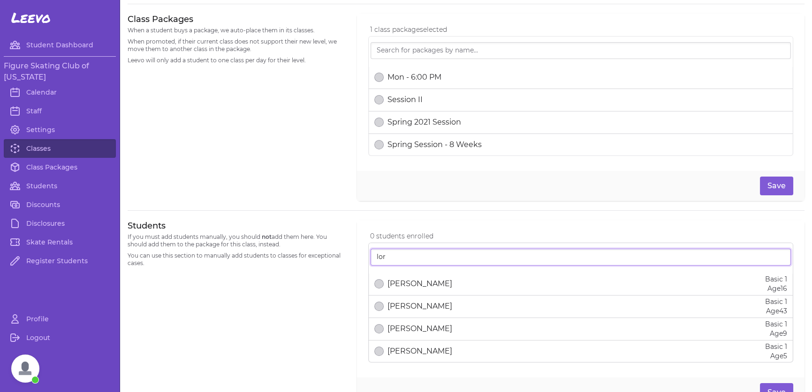
type input "[PERSON_NAME]"
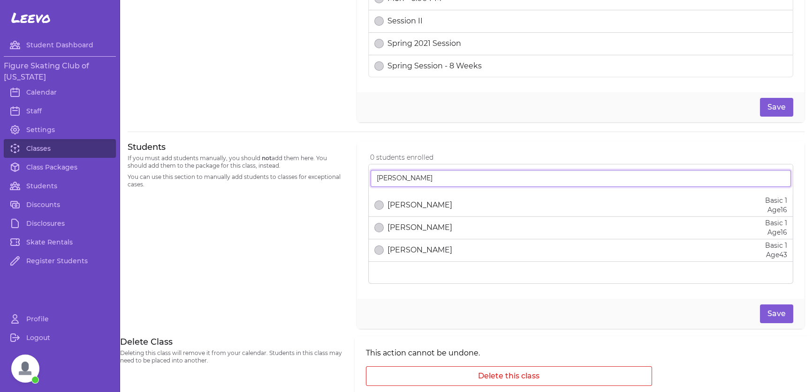
scroll to position [516, 0]
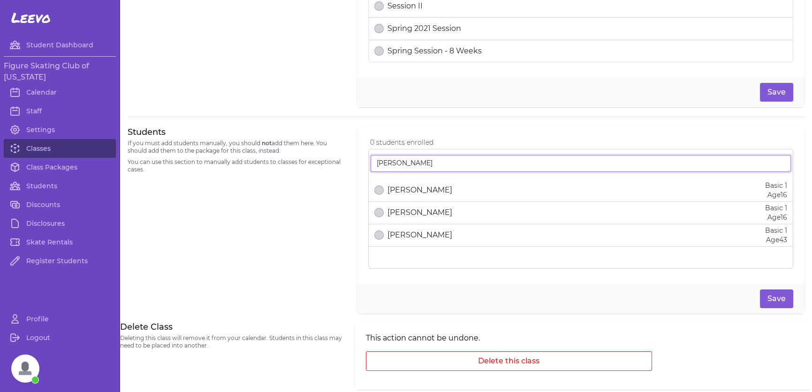
drag, startPoint x: 399, startPoint y: 165, endPoint x: 328, endPoint y: 156, distance: 71.3
click at [328, 156] on div "Students If you must add students manually, you should not add them here. You s…" at bounding box center [466, 221] width 677 height 188
click at [41, 190] on link "Students" at bounding box center [60, 186] width 112 height 19
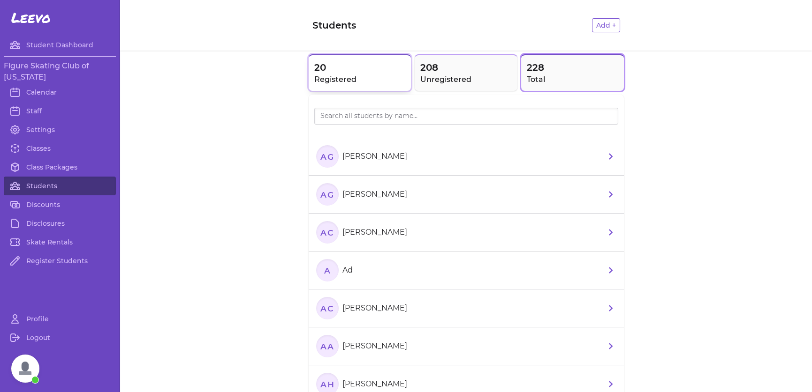
click at [335, 74] on h2 "Registered" at bounding box center [359, 79] width 91 height 11
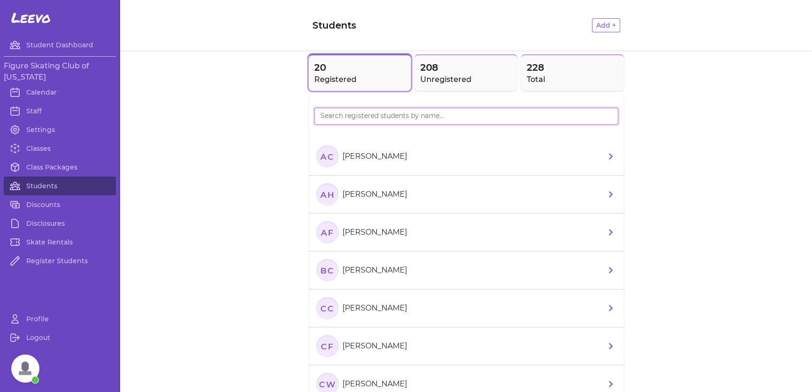
click at [384, 112] on input "search" at bounding box center [466, 116] width 304 height 17
click at [380, 116] on input "search" at bounding box center [466, 116] width 304 height 17
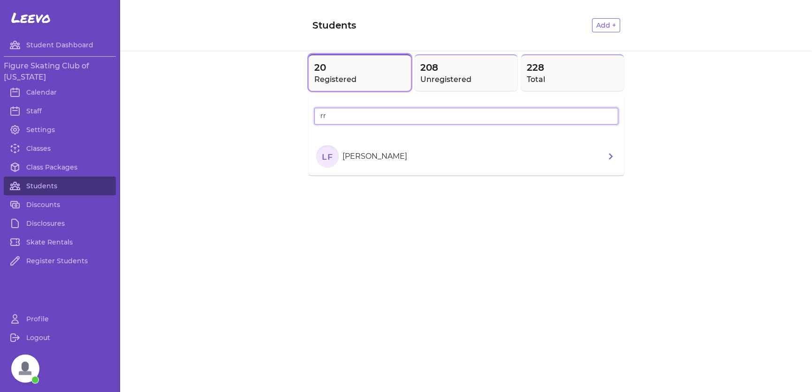
type input "r"
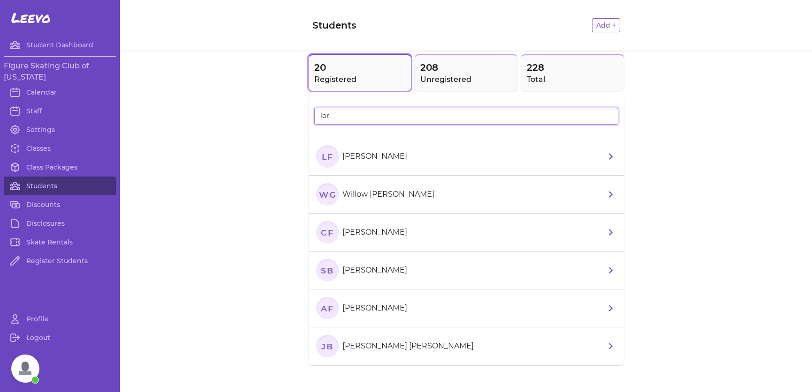
type input "lor"
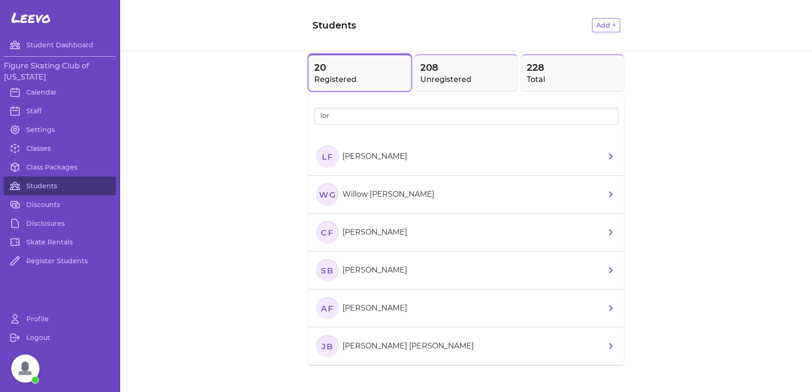
click at [387, 158] on p "[PERSON_NAME]" at bounding box center [374, 156] width 65 height 11
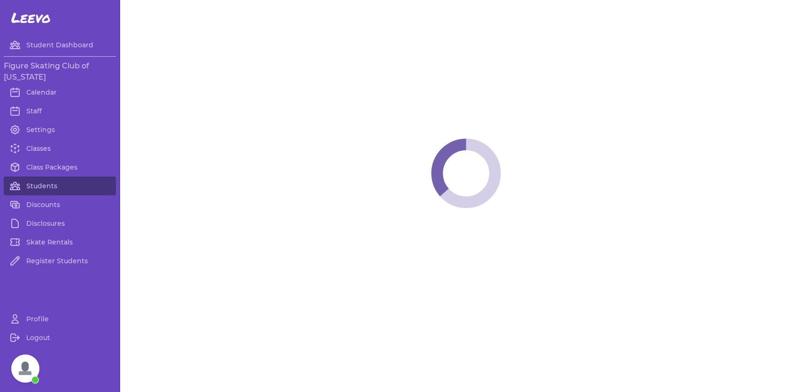
select select "LA"
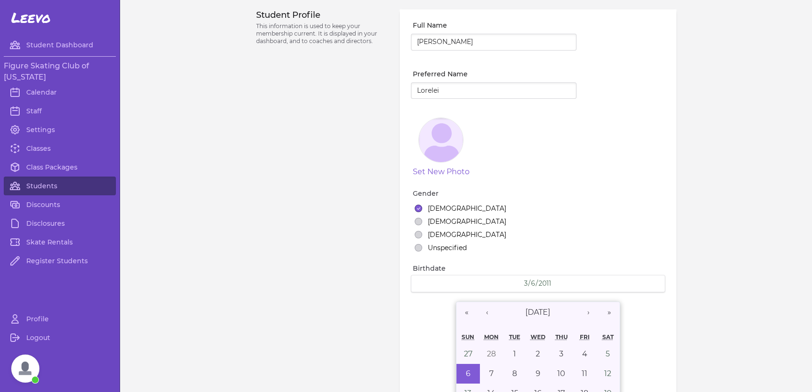
select select "6"
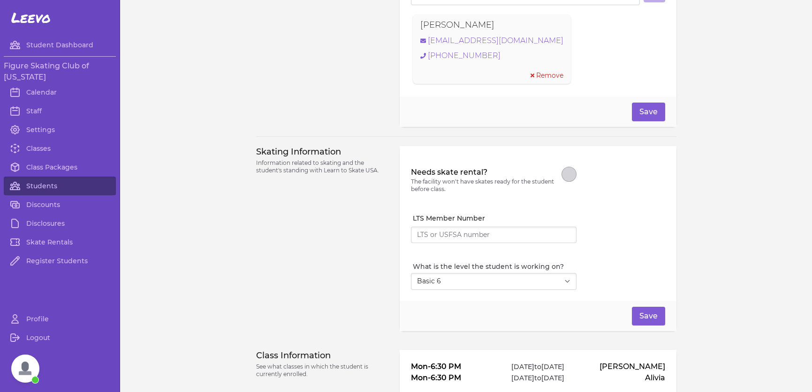
scroll to position [656, 0]
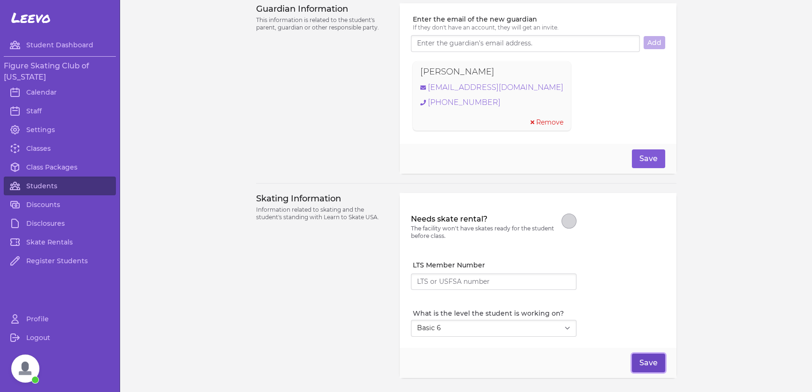
click at [648, 362] on button "Save" at bounding box center [648, 363] width 33 height 19
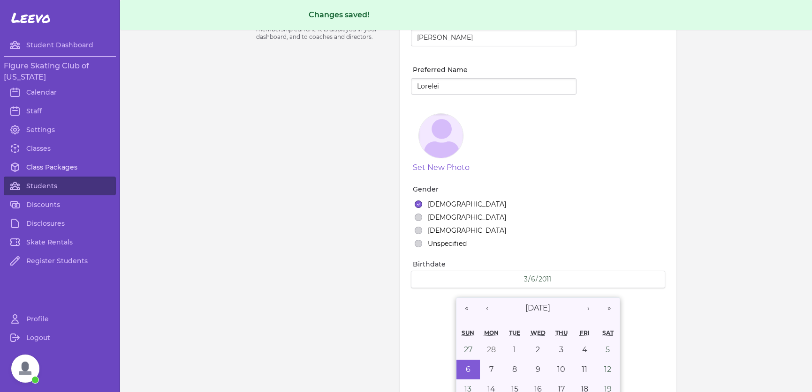
scroll to position [0, 0]
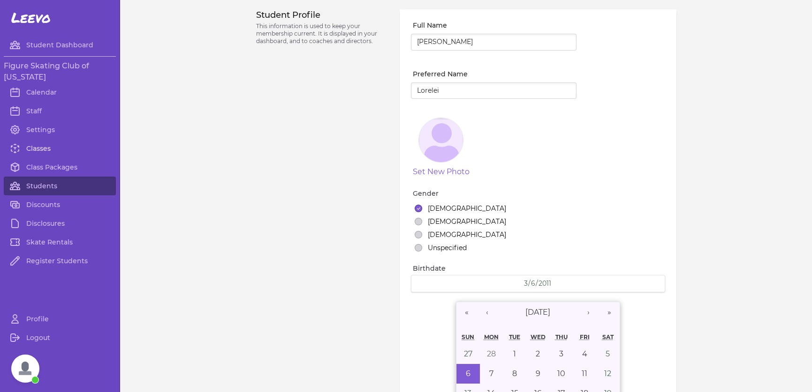
click at [52, 147] on link "Classes" at bounding box center [60, 148] width 112 height 19
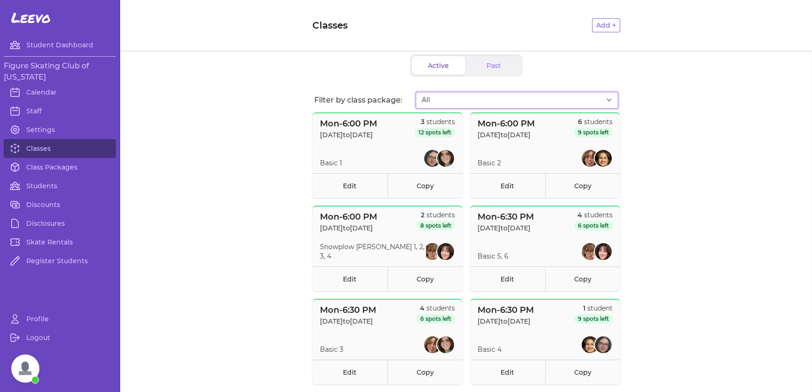
drag, startPoint x: 456, startPoint y: 98, endPoint x: 454, endPoint y: 102, distance: 4.8
click at [456, 98] on select "All Fall Session I - 2025 Fall Session II - 2025" at bounding box center [516, 100] width 203 height 17
select select "2709"
click at [415, 92] on select "All Fall Session I - 2025 Fall Session II - 2025" at bounding box center [516, 100] width 203 height 17
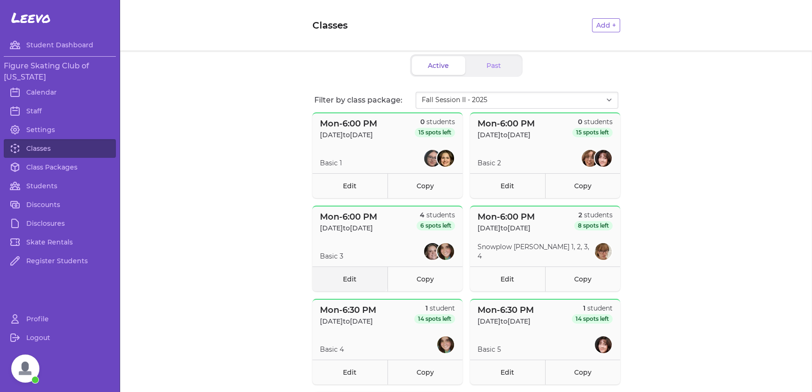
click at [339, 287] on link "Edit" at bounding box center [349, 279] width 75 height 25
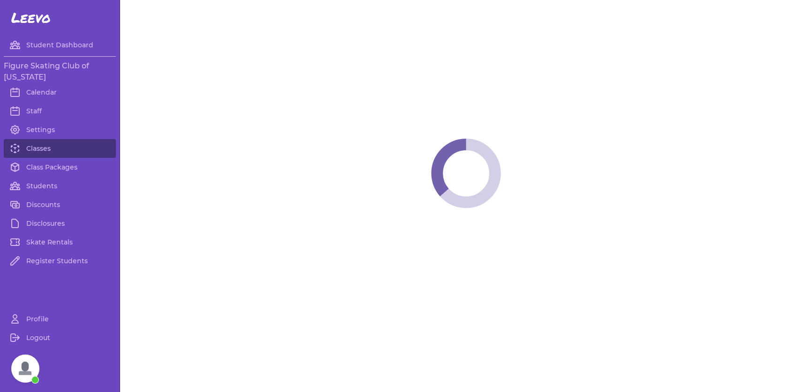
select select "1"
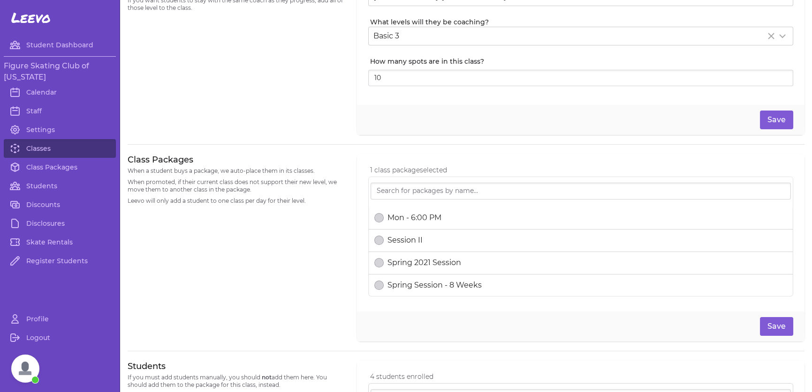
scroll to position [550, 0]
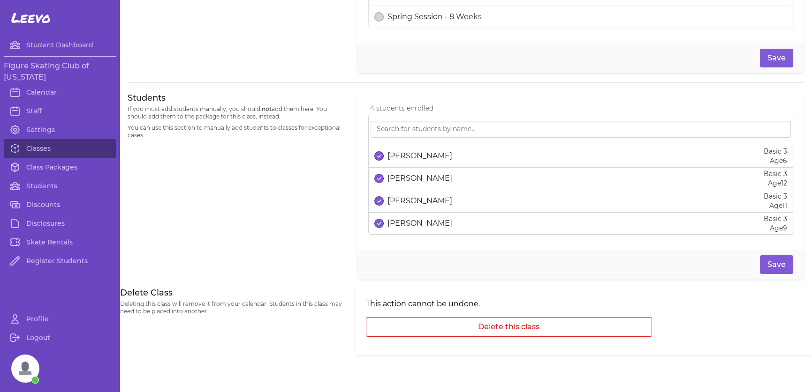
drag, startPoint x: 381, startPoint y: 160, endPoint x: 385, endPoint y: 165, distance: 6.6
click at [380, 160] on div "[PERSON_NAME]" at bounding box center [413, 156] width 78 height 11
click at [399, 177] on p "[PERSON_NAME]" at bounding box center [419, 178] width 65 height 11
click at [399, 198] on p "[PERSON_NAME]" at bounding box center [419, 201] width 65 height 11
click at [397, 221] on p "[PERSON_NAME]" at bounding box center [419, 223] width 65 height 11
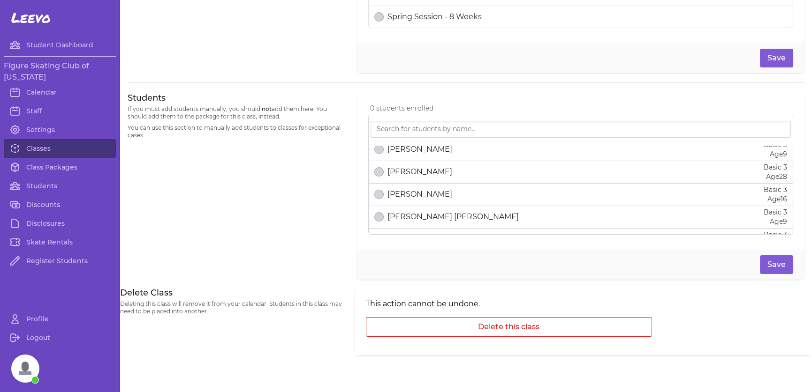
scroll to position [141, 0]
click at [763, 260] on button "Save" at bounding box center [776, 265] width 33 height 19
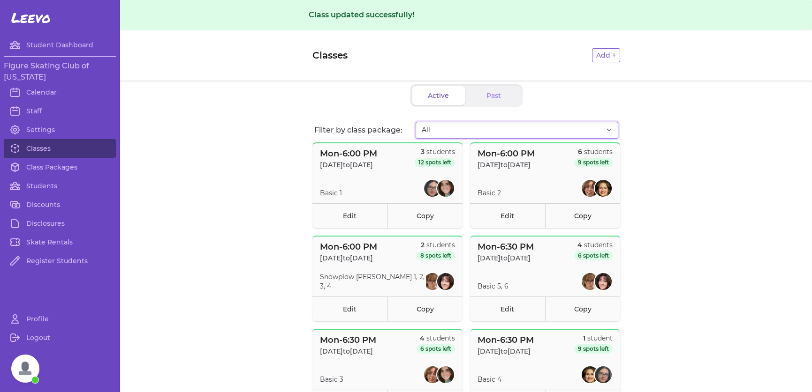
drag, startPoint x: 450, startPoint y: 133, endPoint x: 446, endPoint y: 137, distance: 6.3
click at [450, 133] on select "All Fall Session I - 2025 Fall Session II - 2025" at bounding box center [516, 130] width 203 height 17
select select "2709"
click at [415, 122] on select "All Fall Session I - 2025 Fall Session II - 2025" at bounding box center [516, 130] width 203 height 17
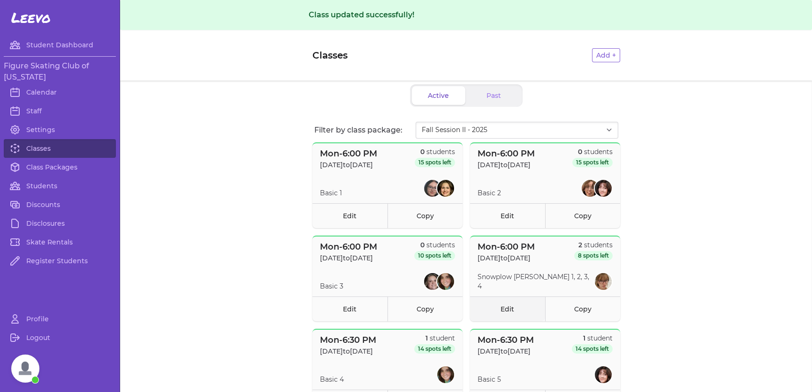
click at [519, 316] on link "Edit" at bounding box center [507, 309] width 75 height 25
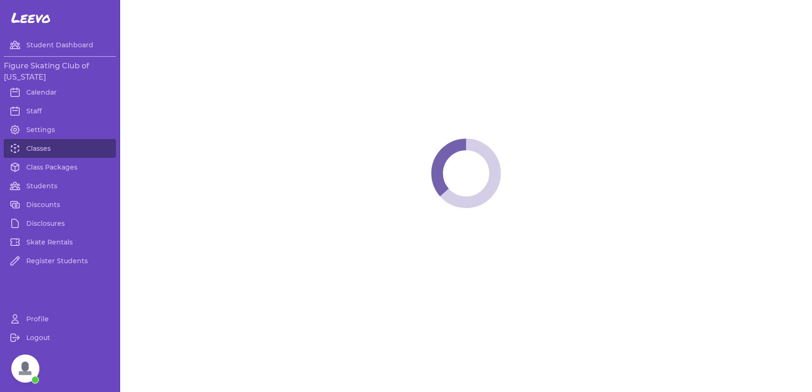
select select "1"
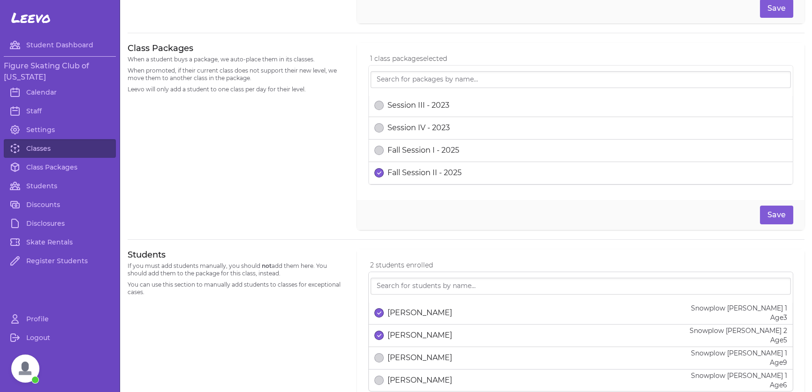
scroll to position [516, 0]
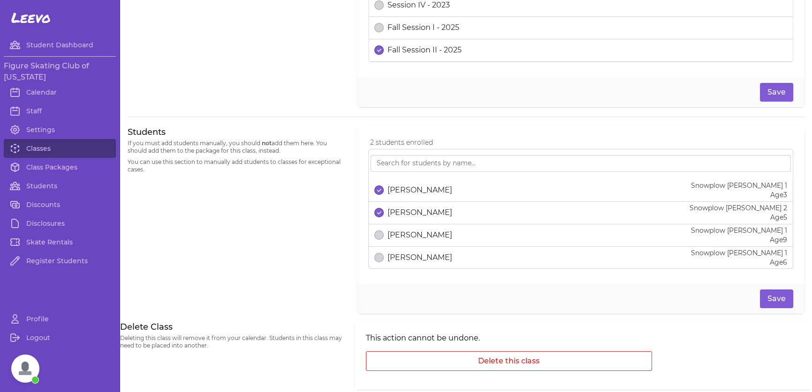
click at [387, 192] on p "[PERSON_NAME]" at bounding box center [419, 190] width 65 height 11
click at [394, 205] on div "[PERSON_NAME] Snowplow [PERSON_NAME] 2 Age [DEMOGRAPHIC_DATA]" at bounding box center [580, 212] width 413 height 19
click at [770, 298] on button "Save" at bounding box center [776, 299] width 33 height 19
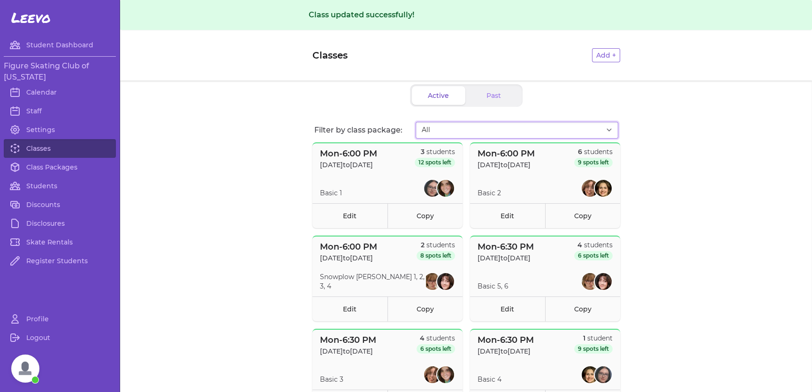
click at [503, 127] on select "All Fall Session I - 2025 Fall Session II - 2025" at bounding box center [516, 130] width 203 height 17
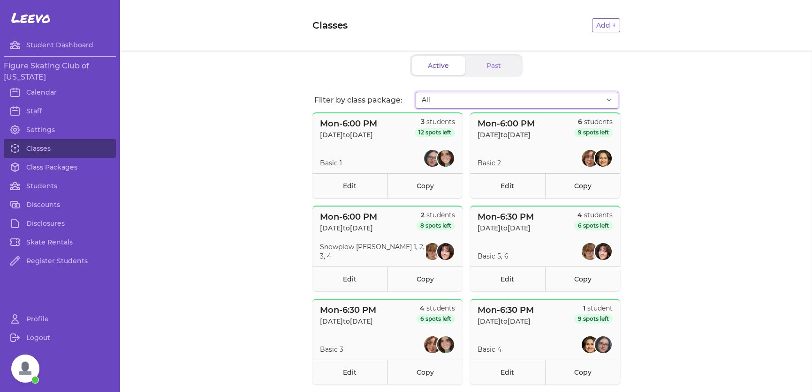
click at [475, 98] on select "All Fall Session I - 2025 Fall Session II - 2025" at bounding box center [516, 100] width 203 height 17
select select "2709"
click at [415, 92] on select "All Fall Session I - 2025 Fall Session II - 2025" at bounding box center [516, 100] width 203 height 17
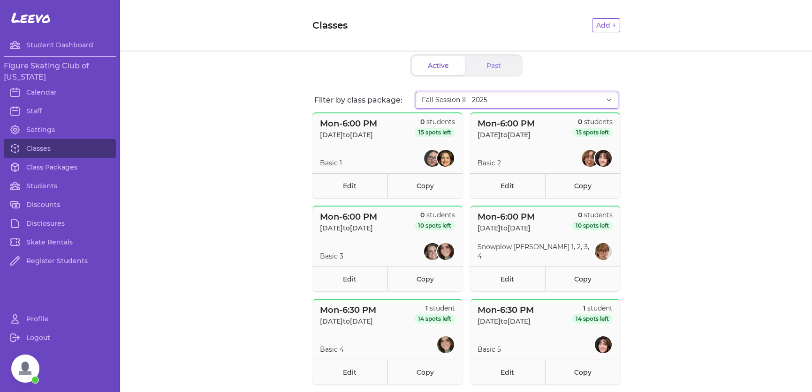
scroll to position [94, 0]
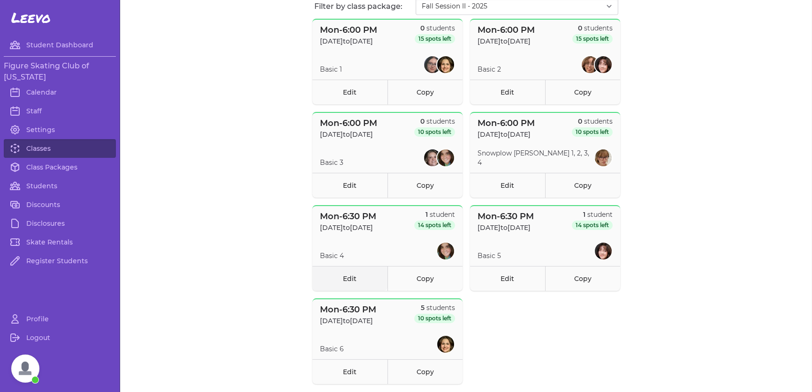
click at [338, 281] on link "Edit" at bounding box center [349, 278] width 75 height 25
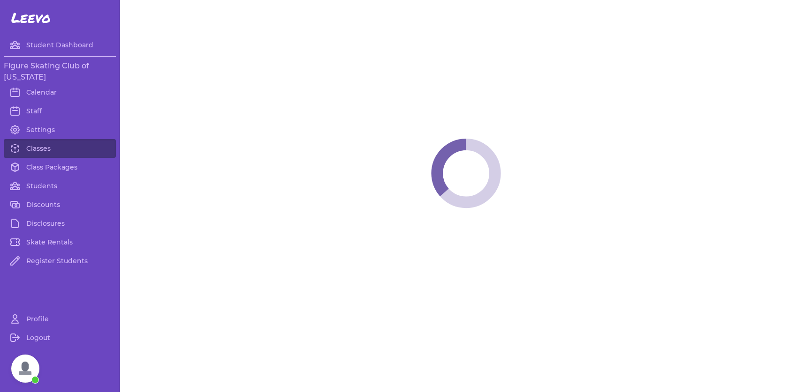
select select "1"
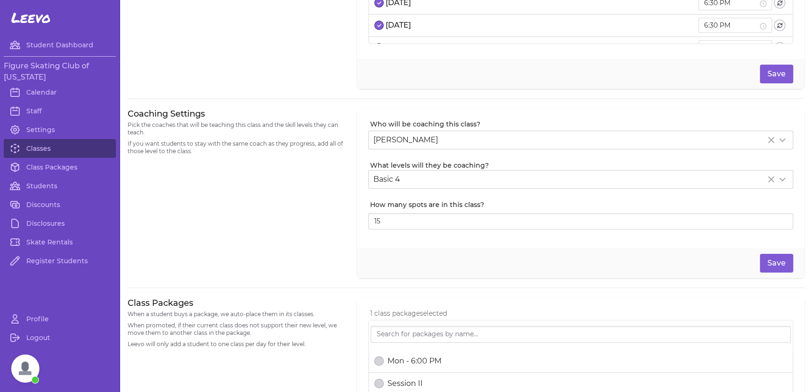
scroll to position [516, 0]
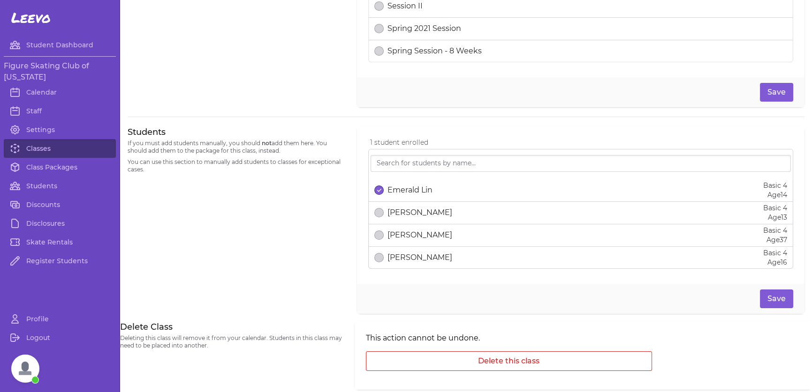
click at [399, 187] on p "Emerald Lin" at bounding box center [409, 190] width 45 height 11
click at [768, 293] on button "Save" at bounding box center [776, 299] width 33 height 19
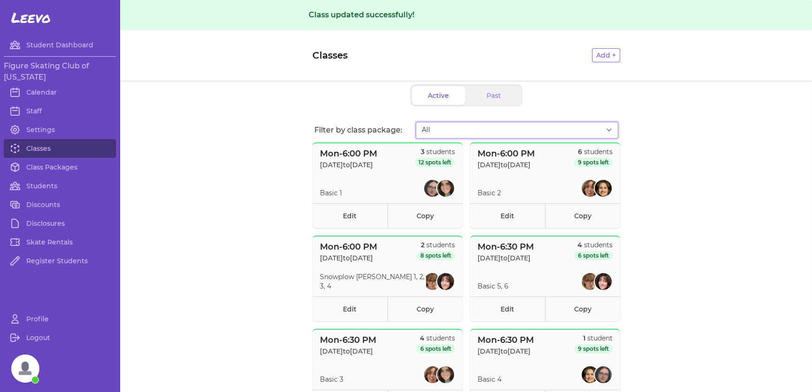
click at [501, 127] on select "All Fall Session I - 2025 Fall Session II - 2025" at bounding box center [516, 130] width 203 height 17
click at [471, 165] on div "Mon - 6:00 PM [DATE] to [DATE] 6 students 9 spots left Basic 2 Edit Copy" at bounding box center [545, 186] width 150 height 86
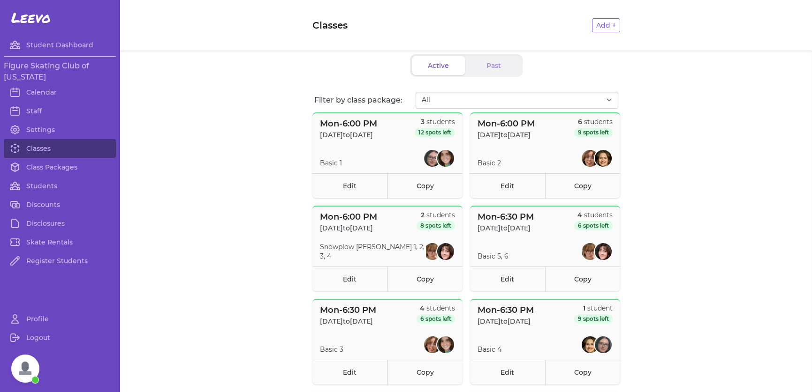
click at [432, 105] on select "All Fall Session I - 2025 Fall Session II - 2025" at bounding box center [516, 100] width 203 height 17
select select "2709"
click at [415, 92] on select "All Fall Session I - 2025 Fall Session II - 2025" at bounding box center [516, 100] width 203 height 17
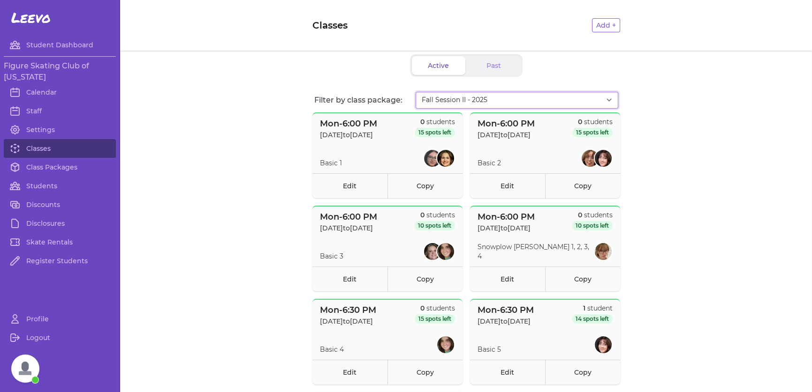
scroll to position [216, 0]
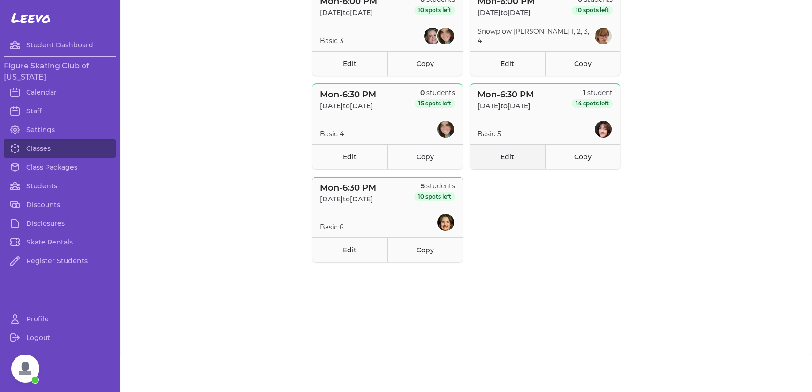
click at [497, 152] on link "Edit" at bounding box center [507, 156] width 75 height 25
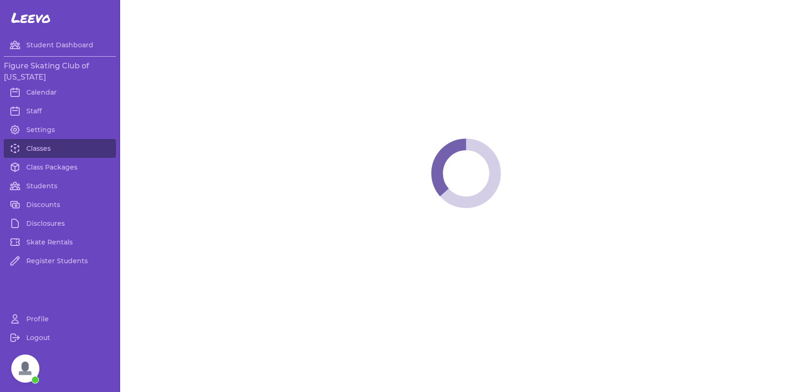
select select "1"
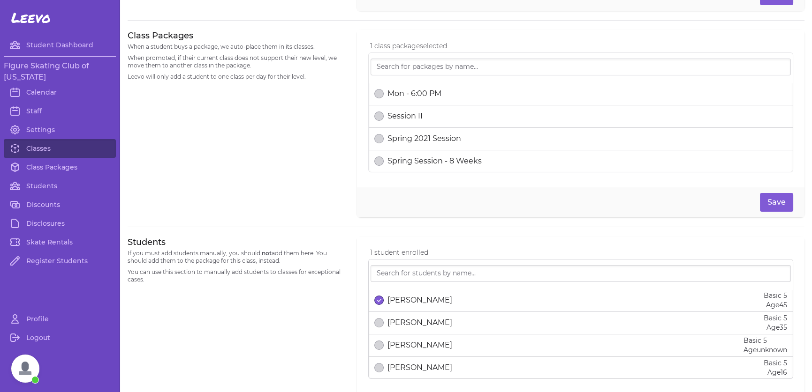
scroll to position [422, 0]
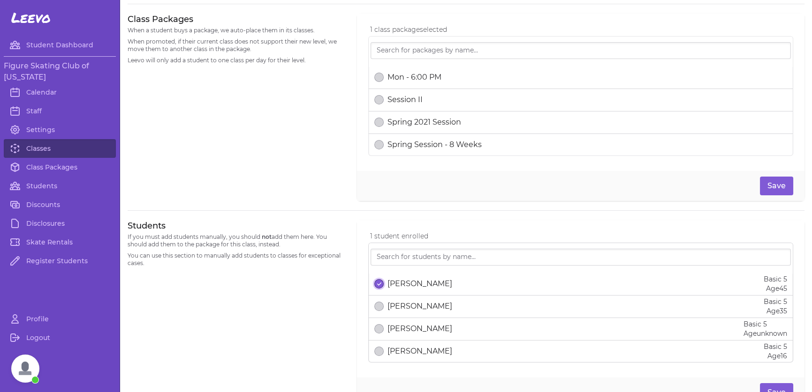
click at [377, 282] on icon "select date" at bounding box center [379, 284] width 4 height 4
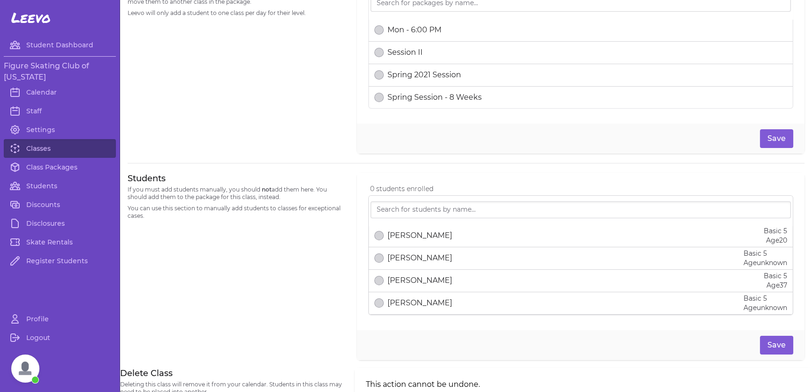
scroll to position [516, 0]
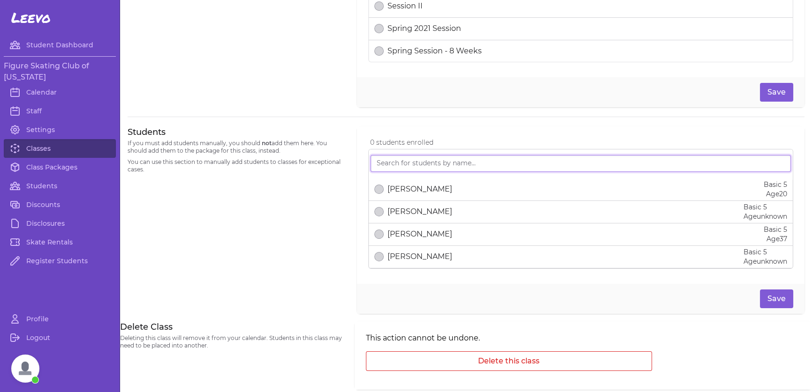
click at [425, 166] on input "search" at bounding box center [580, 163] width 420 height 17
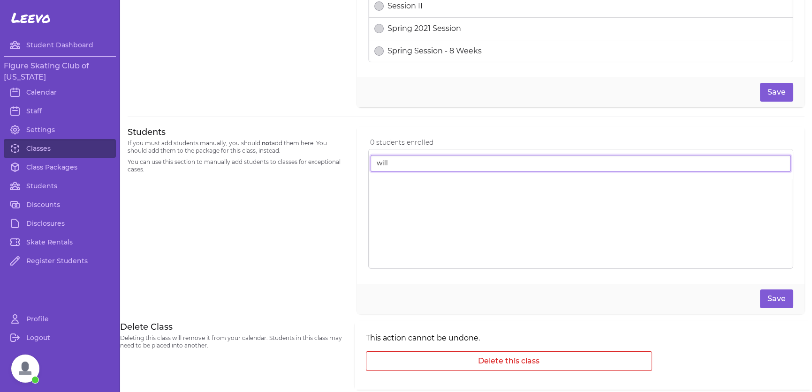
type input "willo"
drag, startPoint x: 425, startPoint y: 166, endPoint x: 326, endPoint y: 168, distance: 99.0
click at [326, 168] on div "Students If you must add students manually, you should not add them here. You s…" at bounding box center [466, 221] width 677 height 188
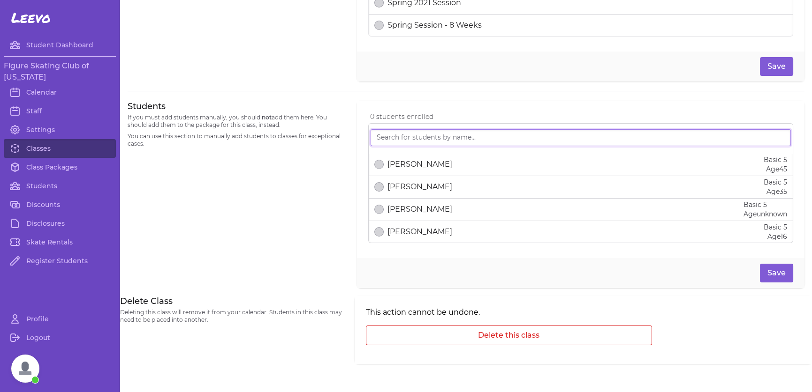
scroll to position [550, 0]
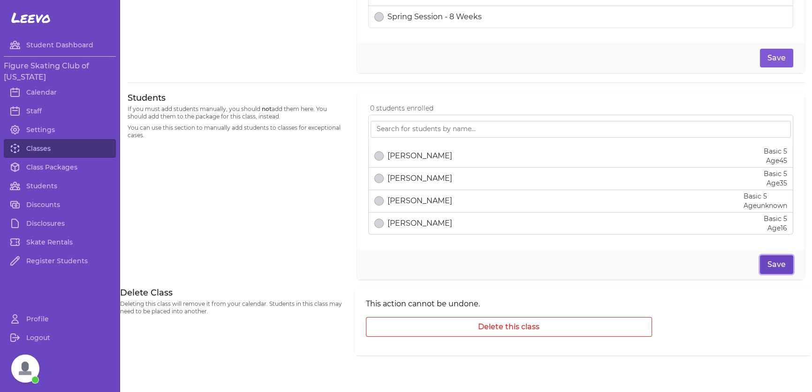
click at [778, 268] on button "Save" at bounding box center [776, 265] width 33 height 19
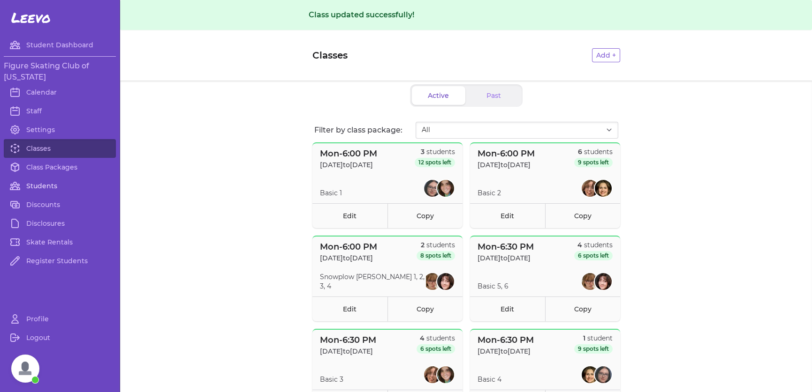
click at [48, 186] on link "Students" at bounding box center [60, 186] width 112 height 19
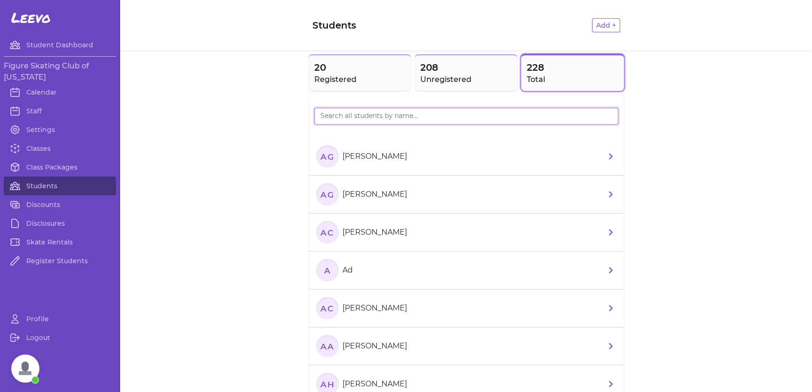
click at [407, 114] on input "search" at bounding box center [466, 116] width 304 height 17
type input "willow"
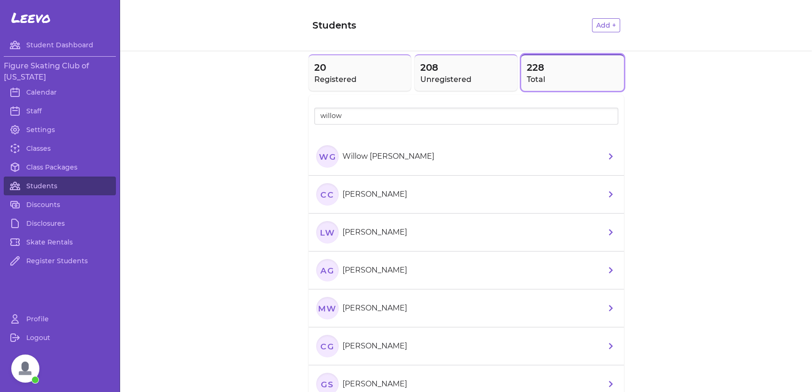
click at [398, 150] on section "WG Willow [PERSON_NAME]" at bounding box center [377, 156] width 122 height 23
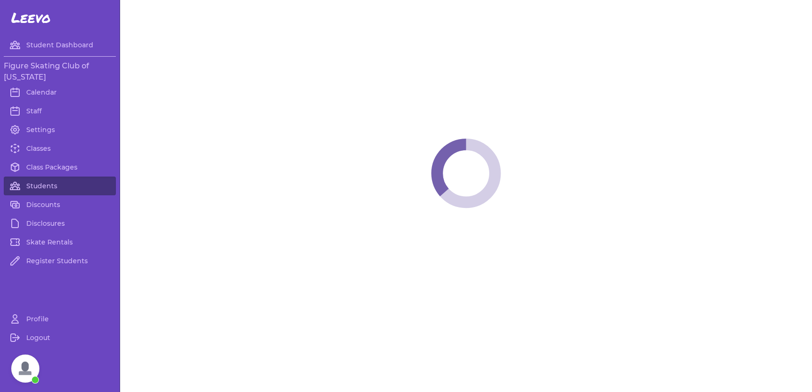
select select "LA"
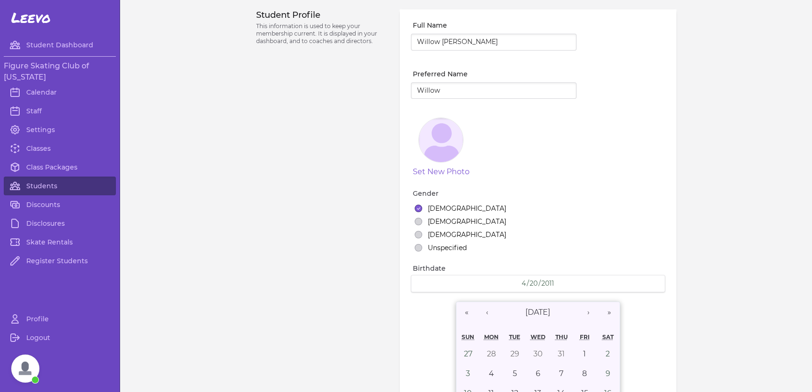
select select "6"
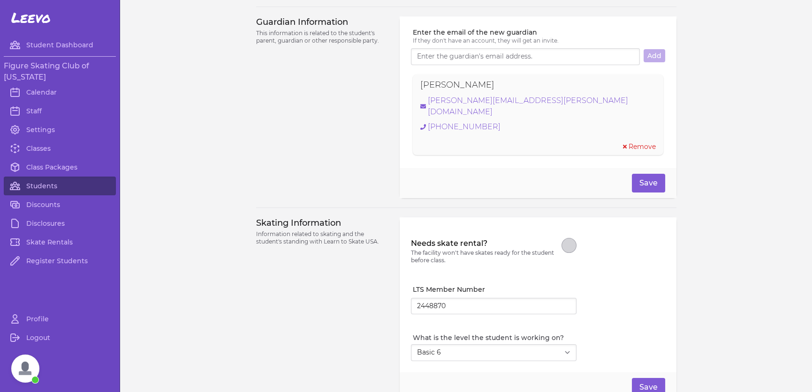
scroll to position [750, 0]
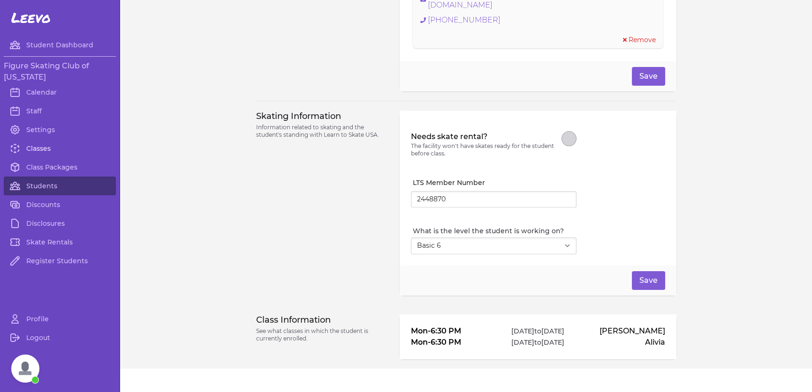
click at [41, 151] on link "Classes" at bounding box center [60, 148] width 112 height 19
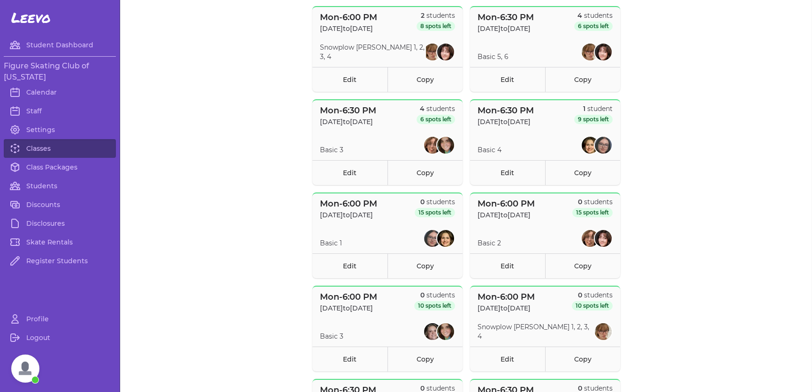
scroll to position [188, 0]
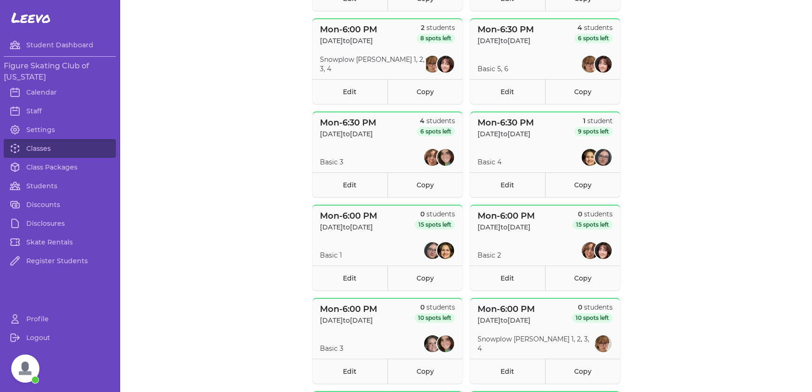
click at [517, 55] on section "Basic 5, 6" at bounding box center [545, 64] width 150 height 19
click at [510, 85] on link "Edit" at bounding box center [507, 91] width 75 height 25
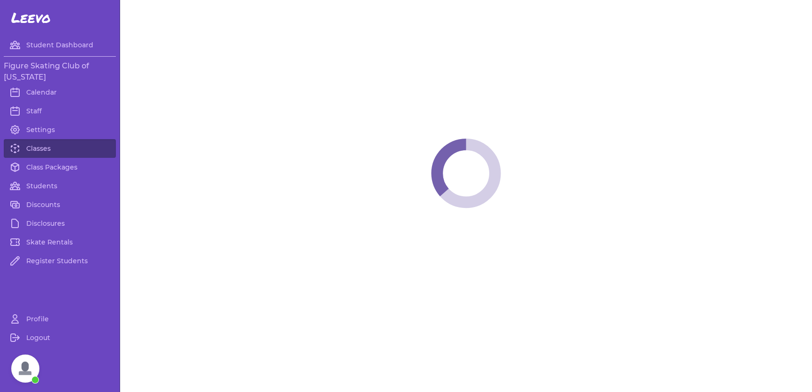
select select "1"
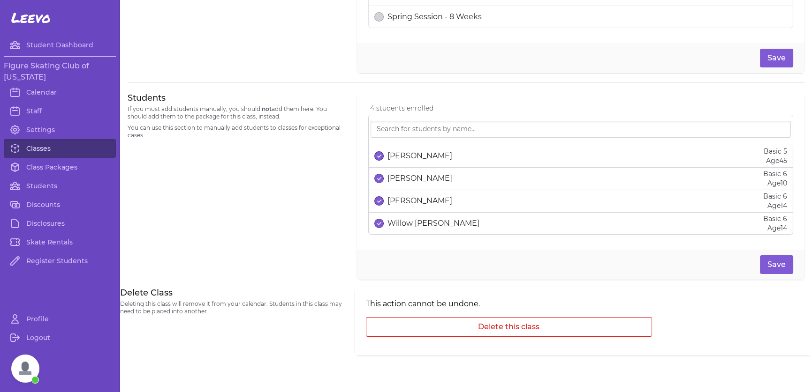
click at [32, 143] on link "Classes" at bounding box center [60, 148] width 112 height 19
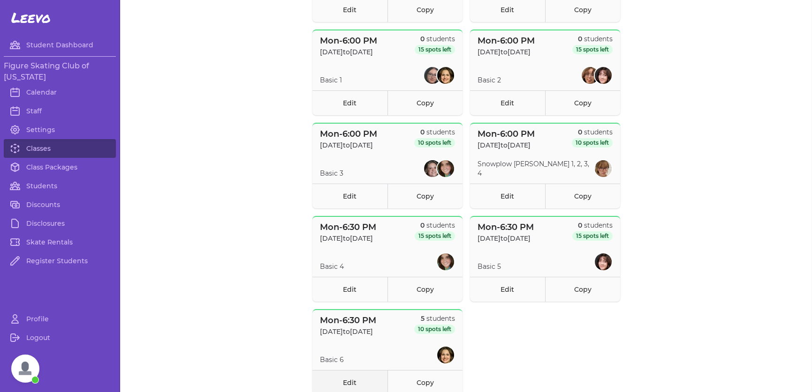
scroll to position [422, 0]
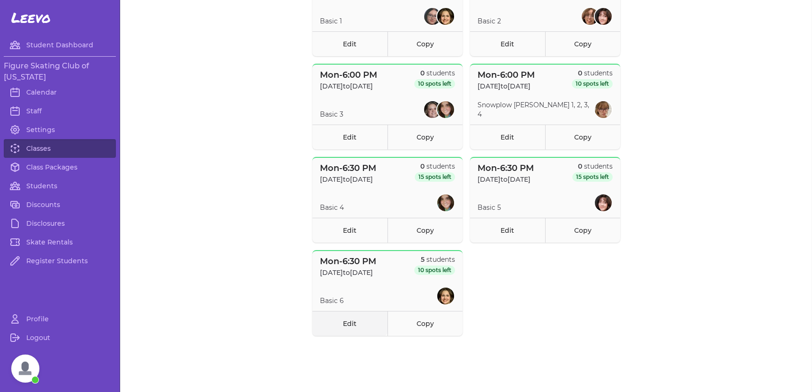
click at [363, 324] on link "Edit" at bounding box center [349, 323] width 75 height 25
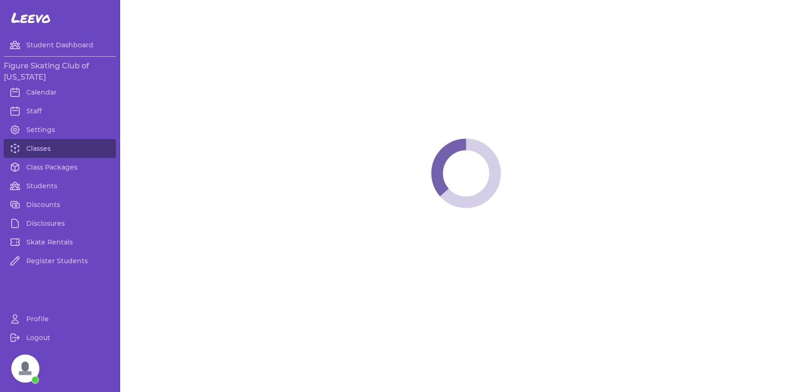
select select "1"
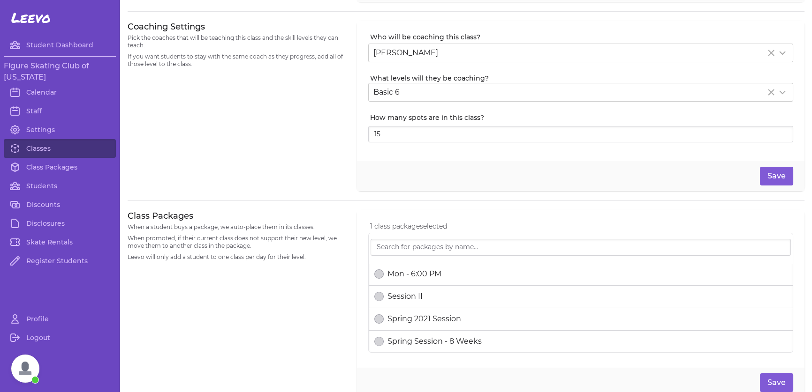
scroll to position [422, 0]
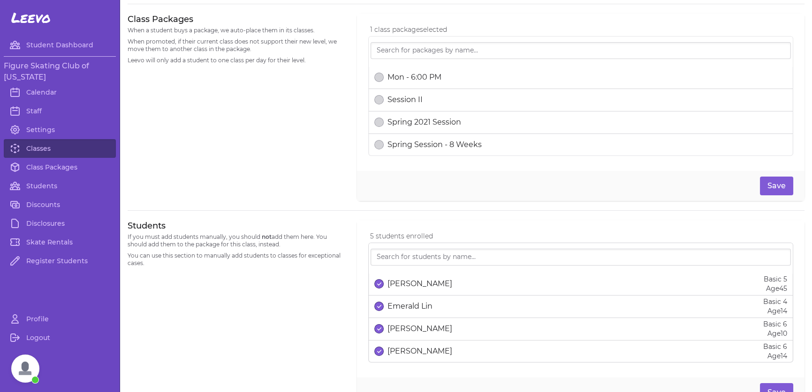
click at [381, 282] on div "[PERSON_NAME]" at bounding box center [413, 284] width 78 height 11
click at [400, 307] on p "Emerald Lin" at bounding box center [409, 306] width 45 height 11
click at [400, 326] on p "[PERSON_NAME]" at bounding box center [419, 329] width 65 height 11
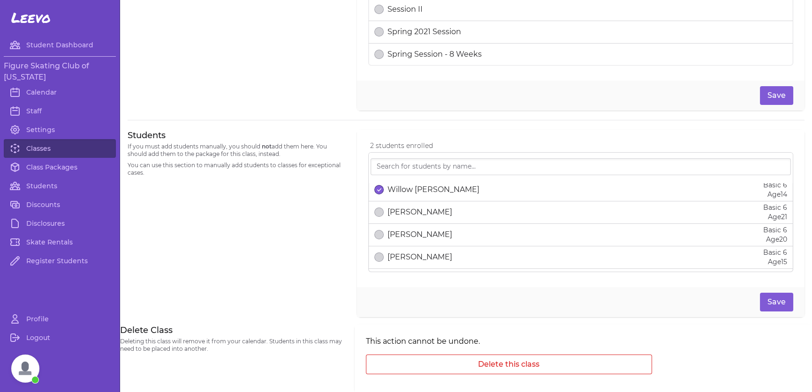
scroll to position [516, 0]
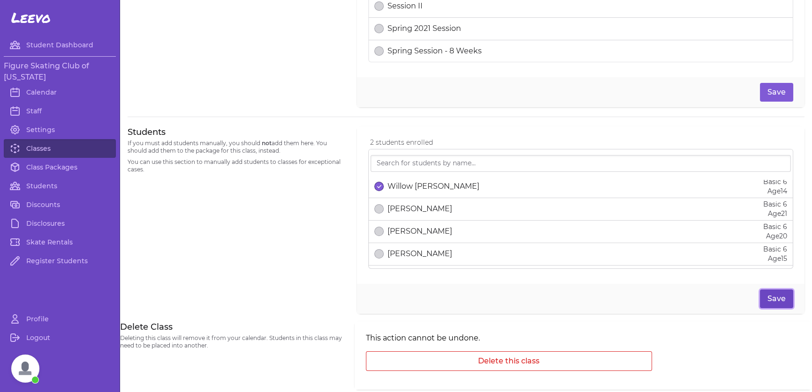
click at [774, 306] on button "Save" at bounding box center [776, 299] width 33 height 19
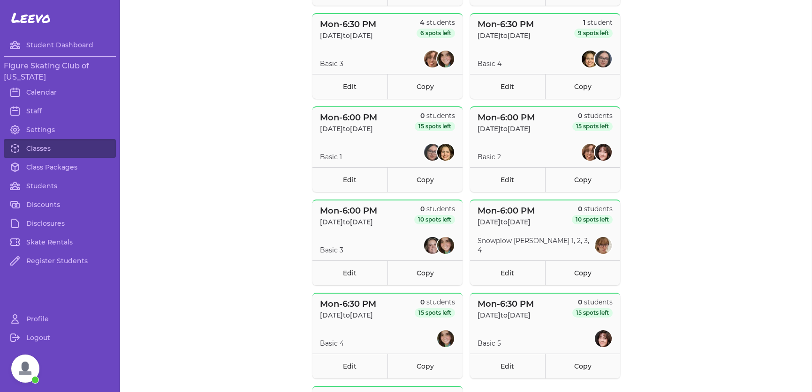
scroll to position [261, 0]
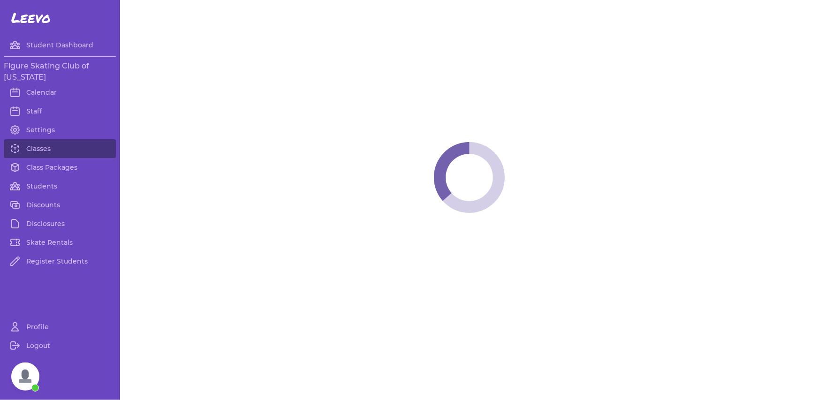
scroll to position [4033, 0]
